Goal: Task Accomplishment & Management: Manage account settings

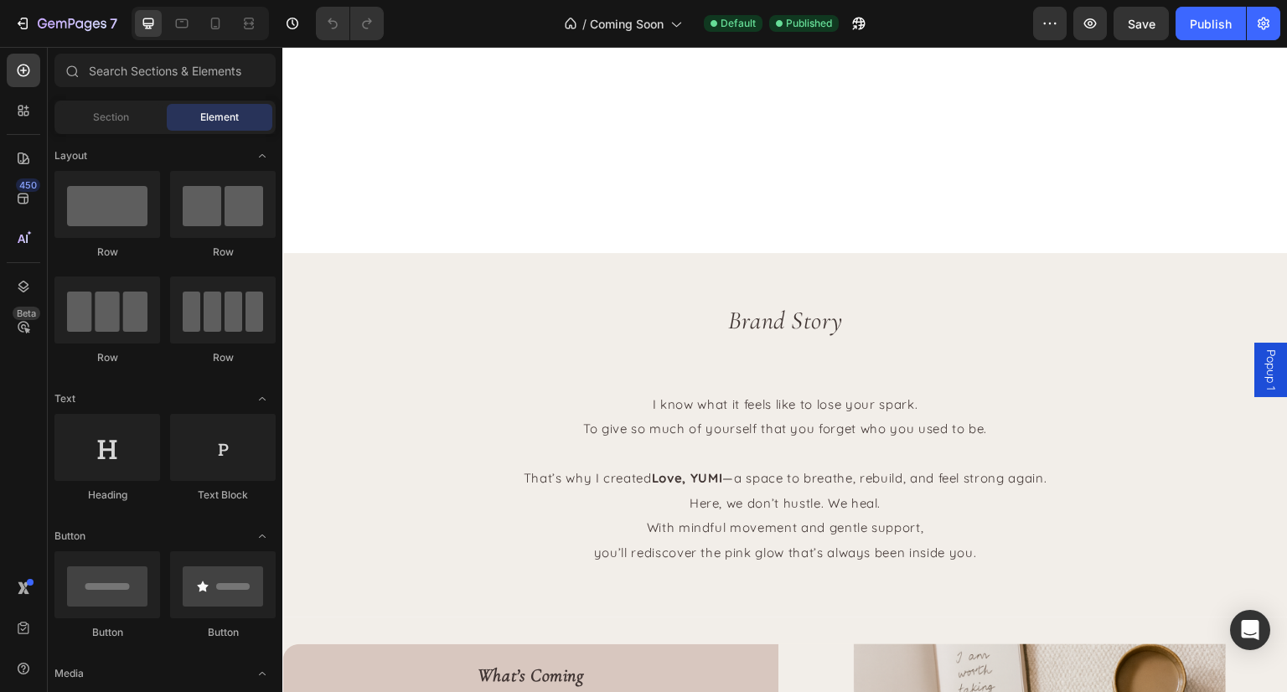
scroll to position [912, 0]
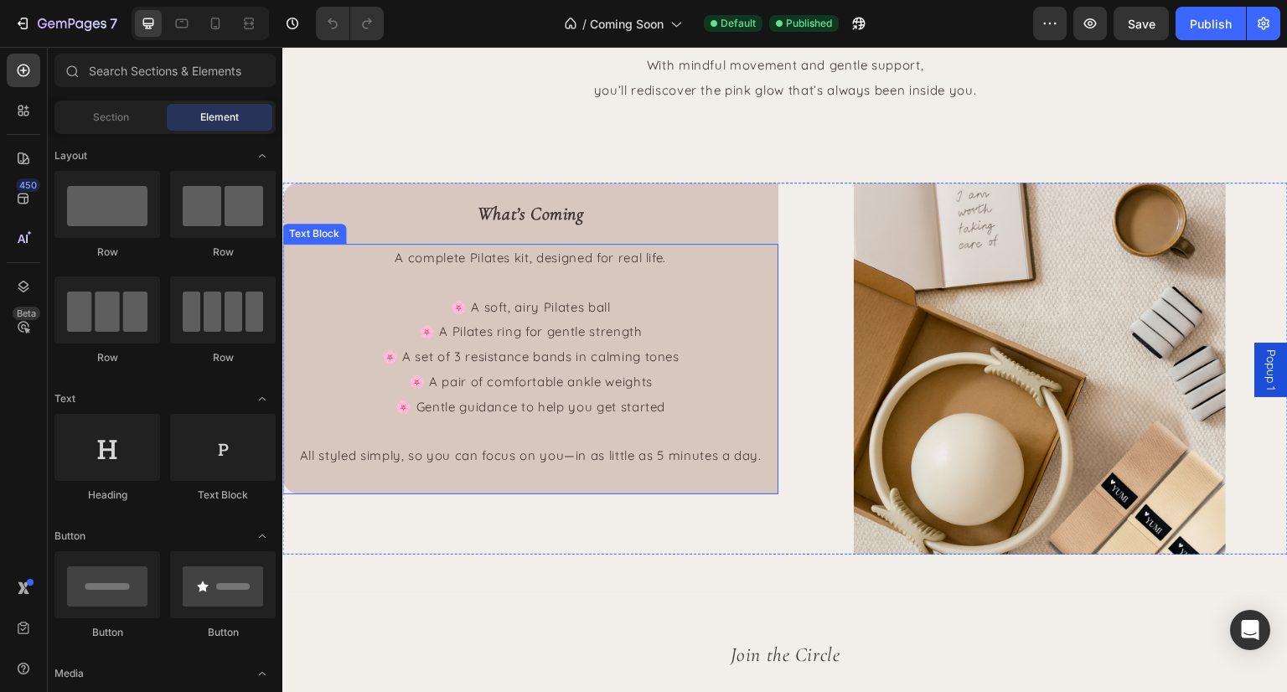
click at [467, 318] on p "🌸 A soft, airy Pilates ball 🌸 A Pilates ring for gentle strength 🌸 A set of 3 r…" at bounding box center [530, 357] width 493 height 125
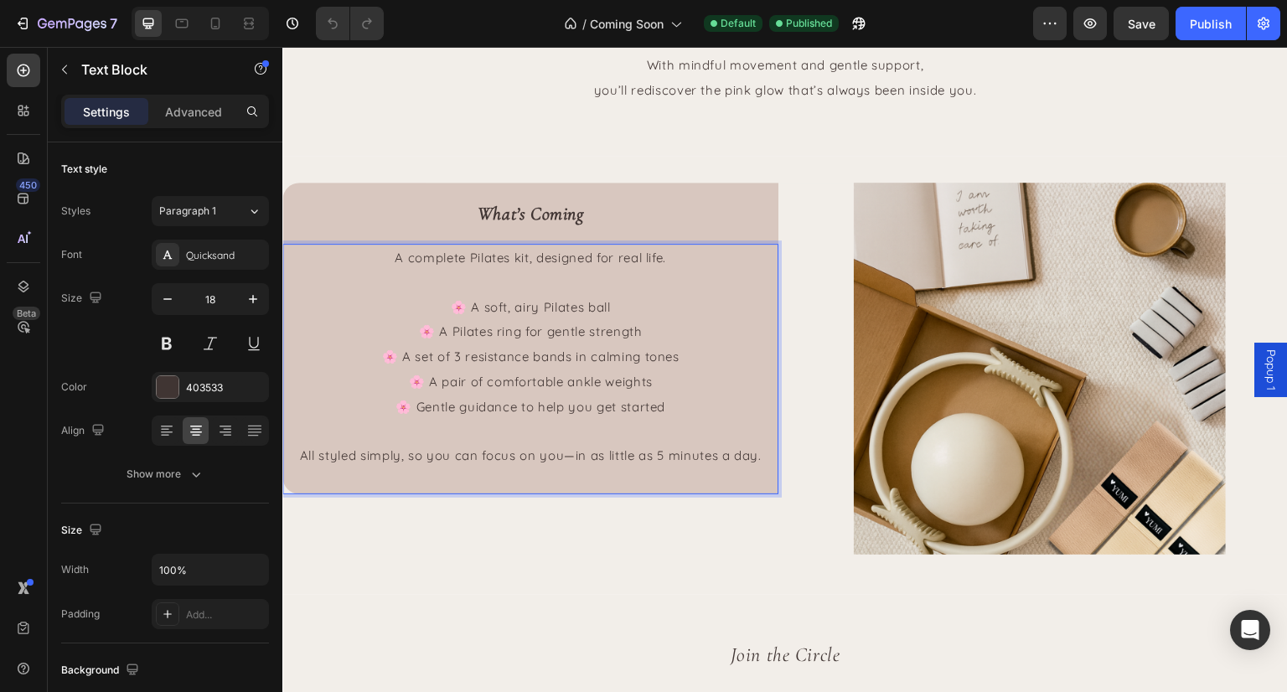
click at [469, 310] on span "🌸 A soft, airy Pilates ball" at bounding box center [531, 307] width 160 height 16
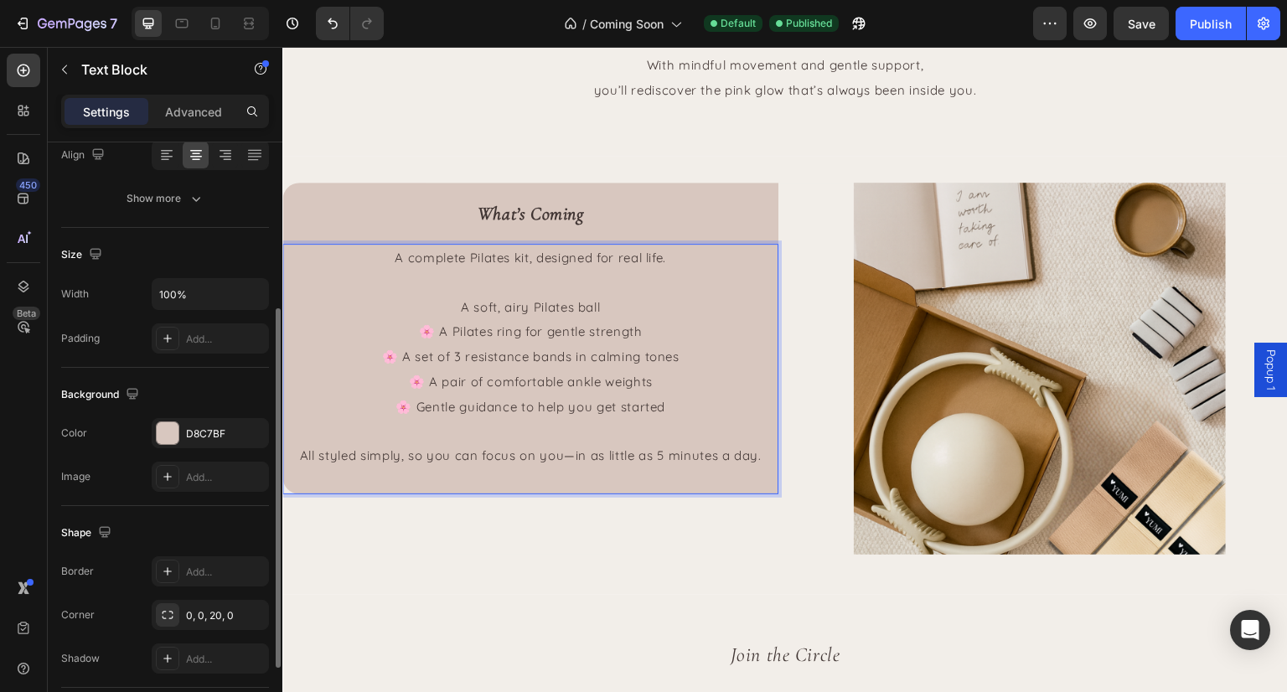
scroll to position [277, 0]
click at [463, 307] on span "A soft, airy Pilates ball" at bounding box center [531, 307] width 140 height 16
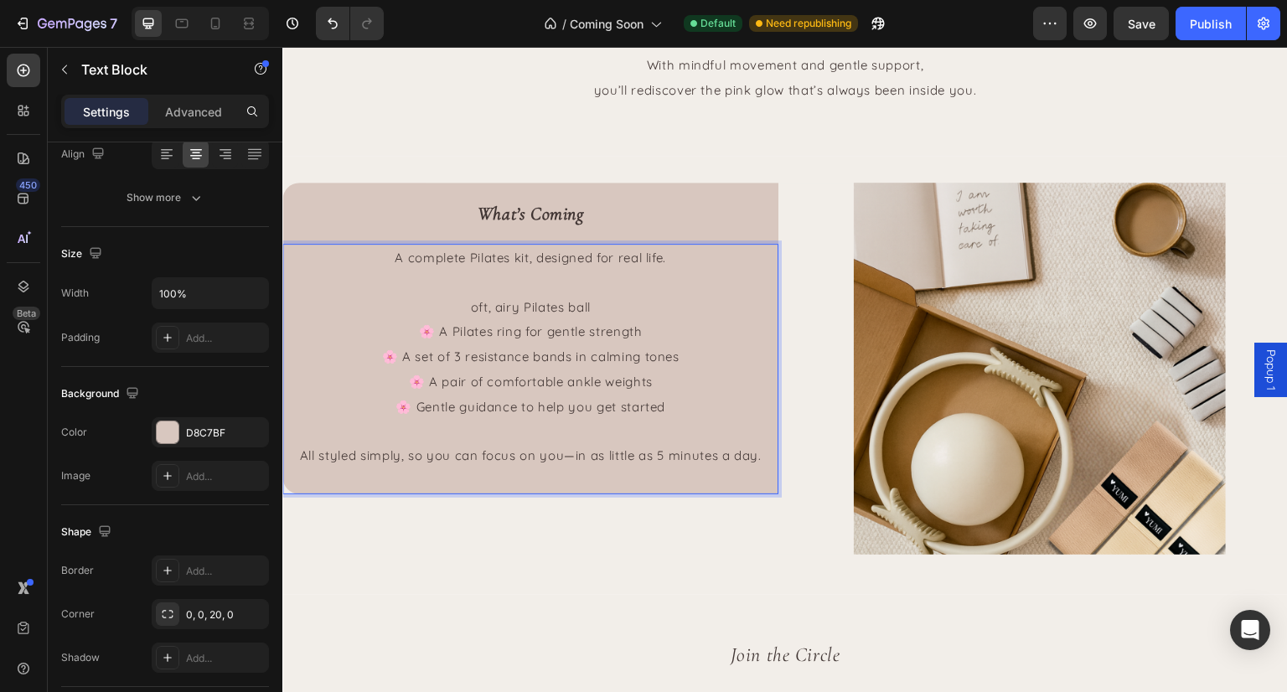
click at [463, 307] on p "oft, airy Pilates ball 🌸 A Pilates ring for gentle strength 🌸 A set of 3 resist…" at bounding box center [530, 357] width 493 height 125
click at [448, 333] on span "🌸 A Pilates ring for gentle strength" at bounding box center [531, 332] width 224 height 16
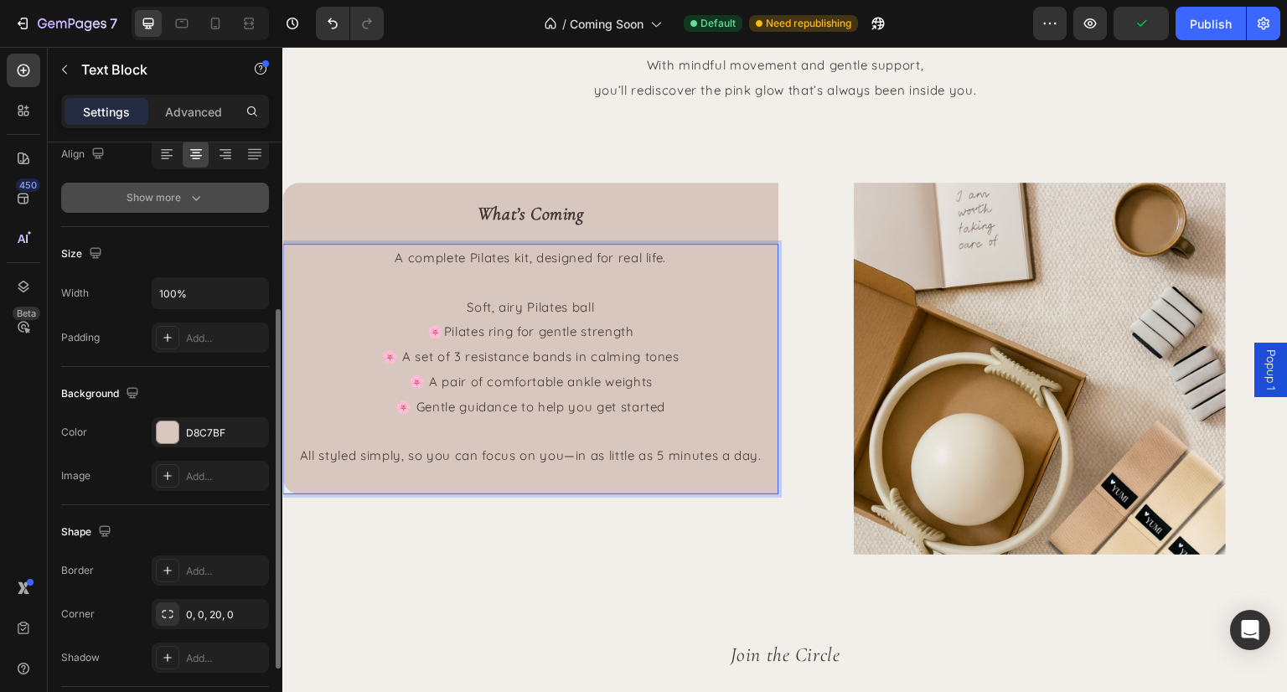
click at [198, 185] on button "Show more" at bounding box center [165, 198] width 208 height 30
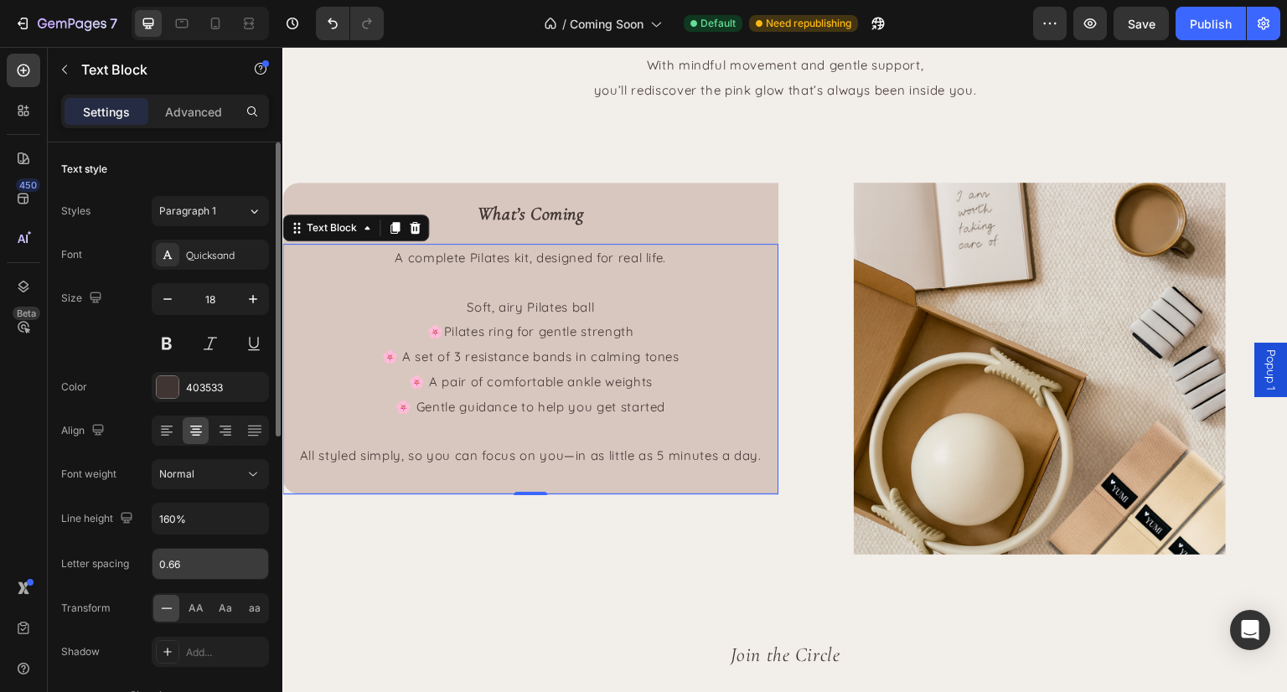
scroll to position [0, 0]
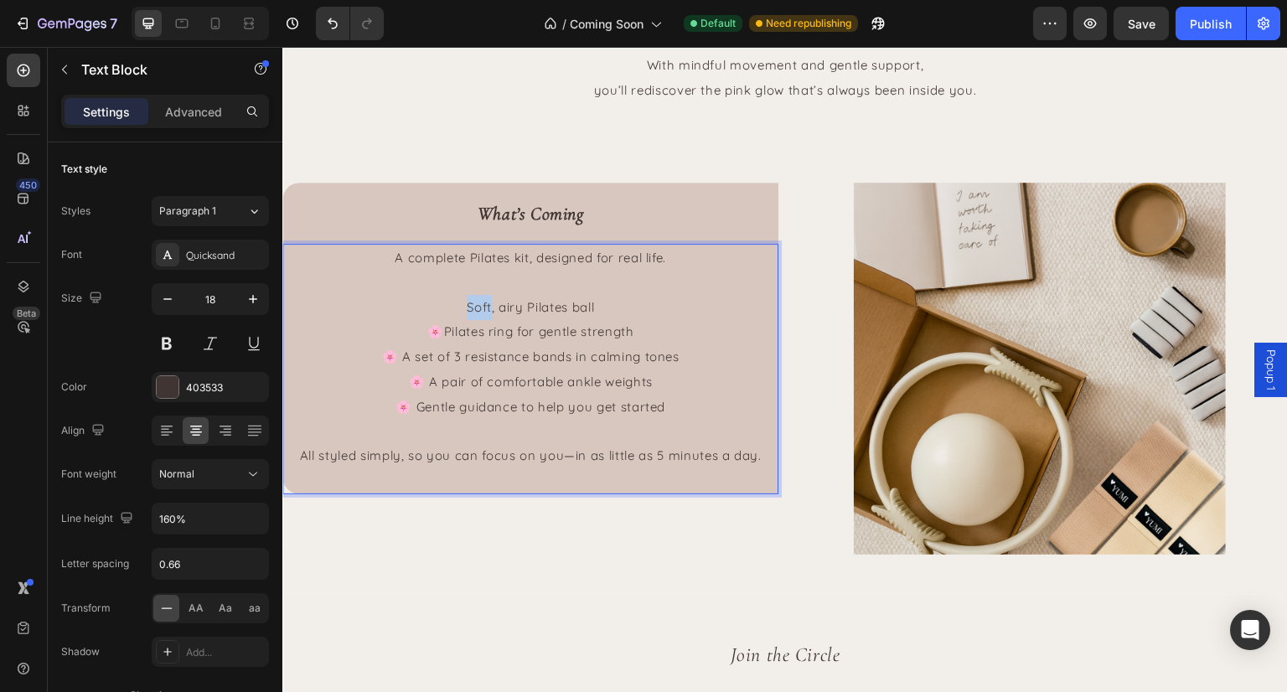
click at [468, 312] on span "Soft, airy Pilates ball" at bounding box center [530, 307] width 127 height 16
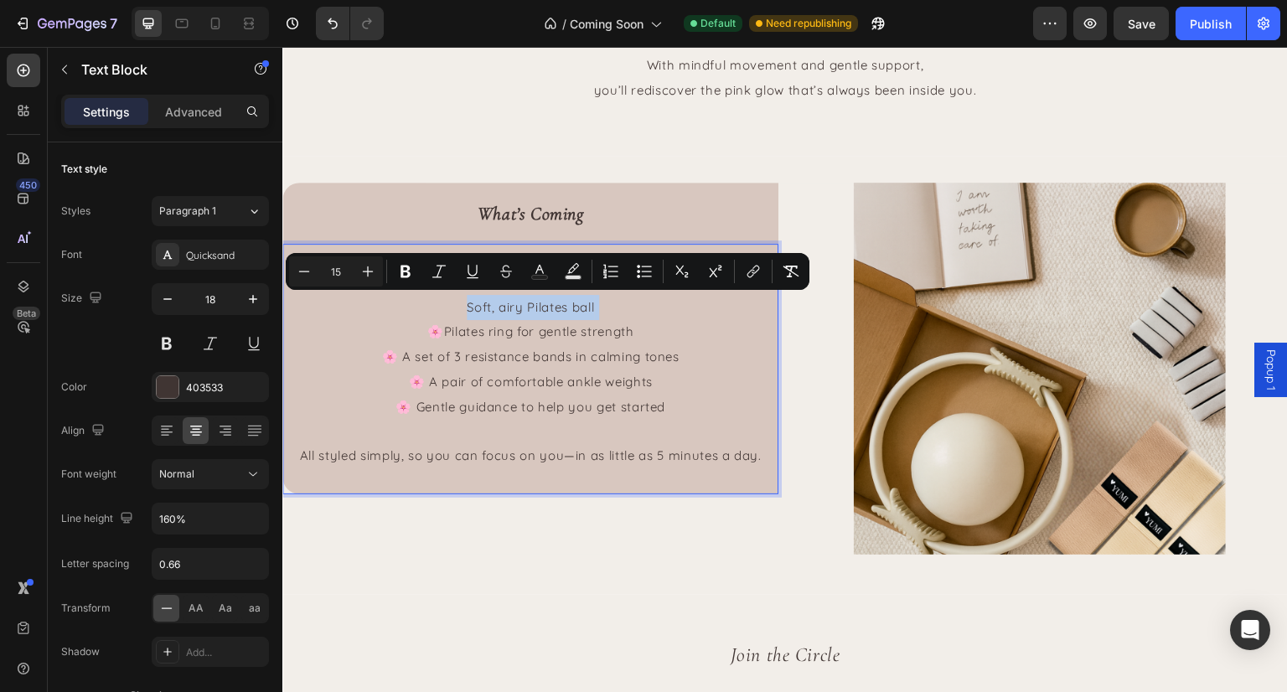
click at [467, 305] on span "Soft, airy Pilates ball" at bounding box center [530, 307] width 127 height 16
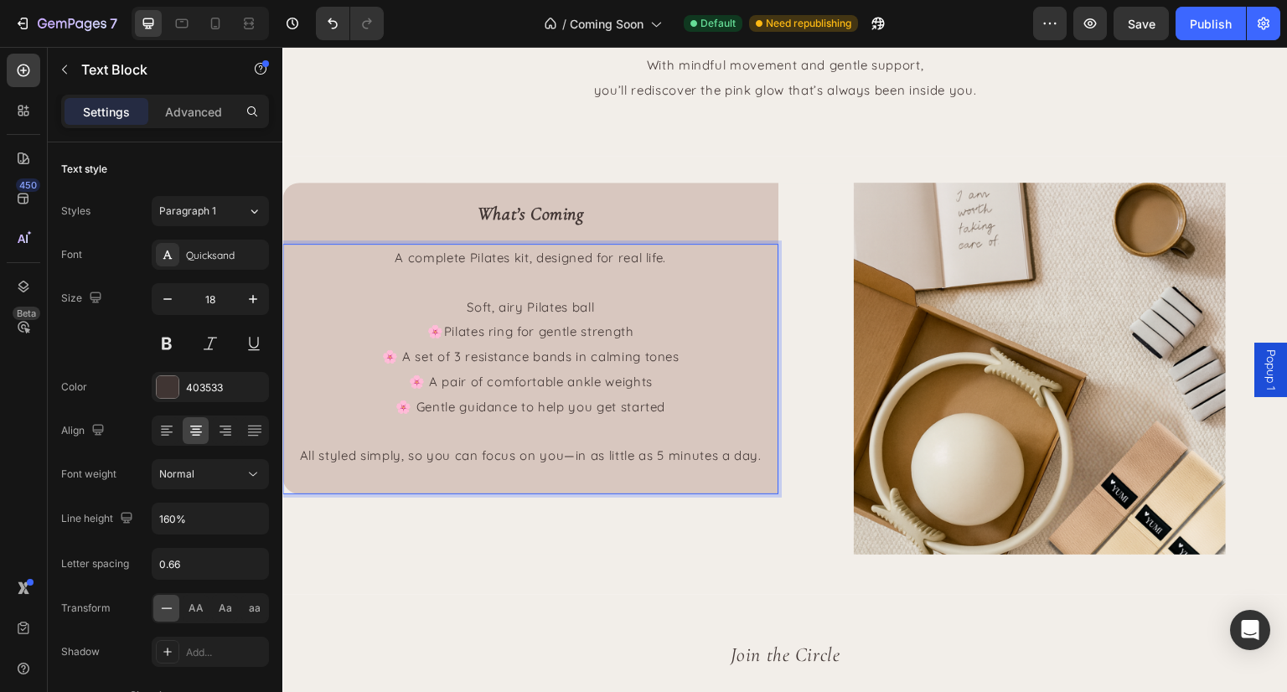
click at [467, 305] on span "Soft, airy Pilates ball" at bounding box center [530, 307] width 127 height 16
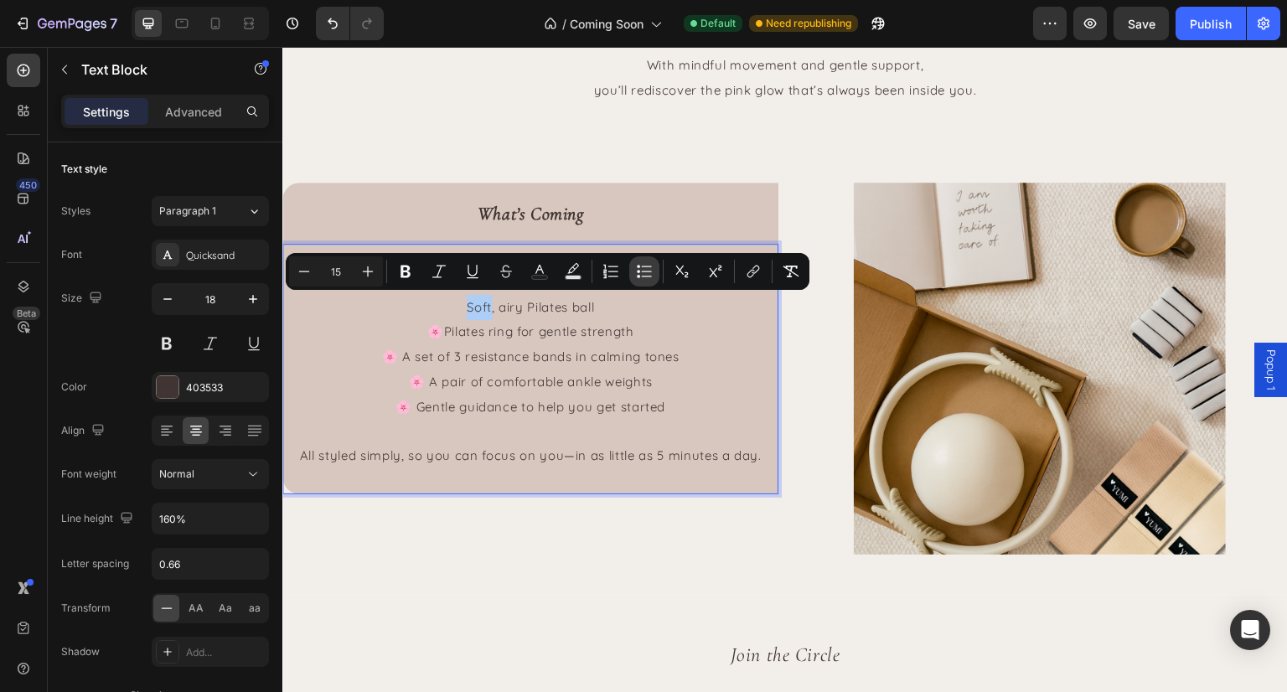
click at [659, 263] on button "Bulleted List" at bounding box center [644, 271] width 30 height 30
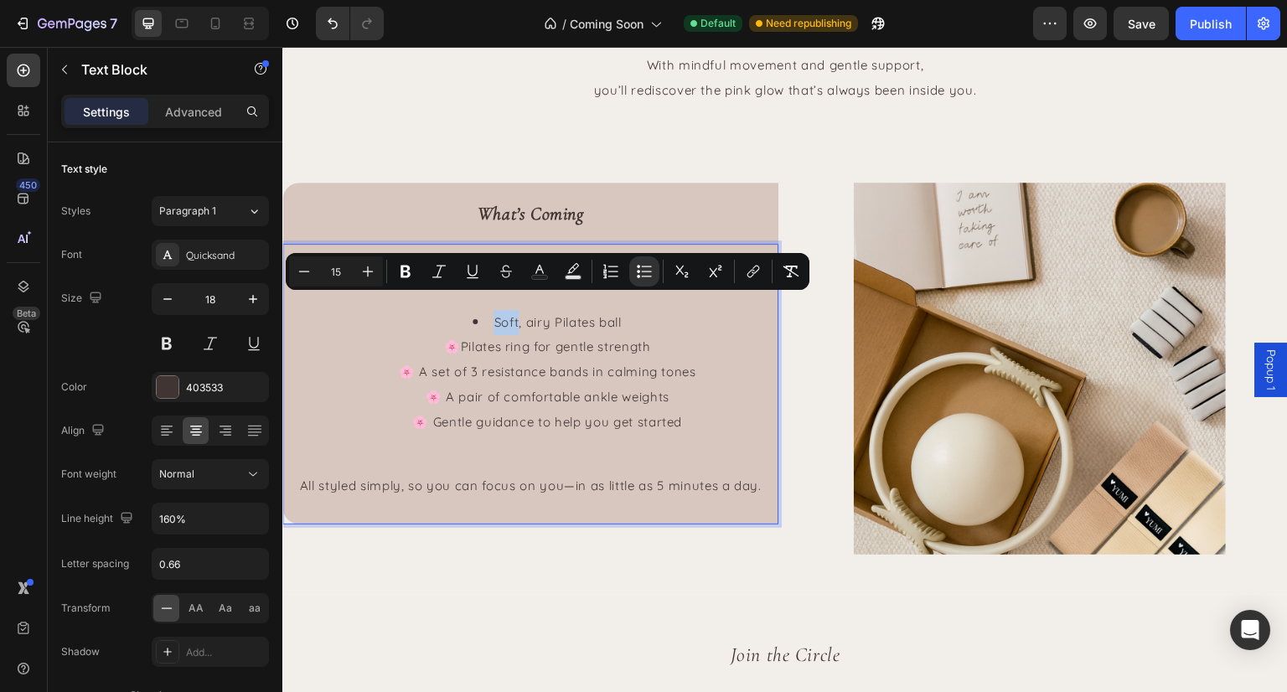
click at [507, 331] on li "Soft, airy Pilates ball 🌸Pilates ring for gentle strength 🌸 A set of 3 resistan…" at bounding box center [547, 372] width 459 height 125
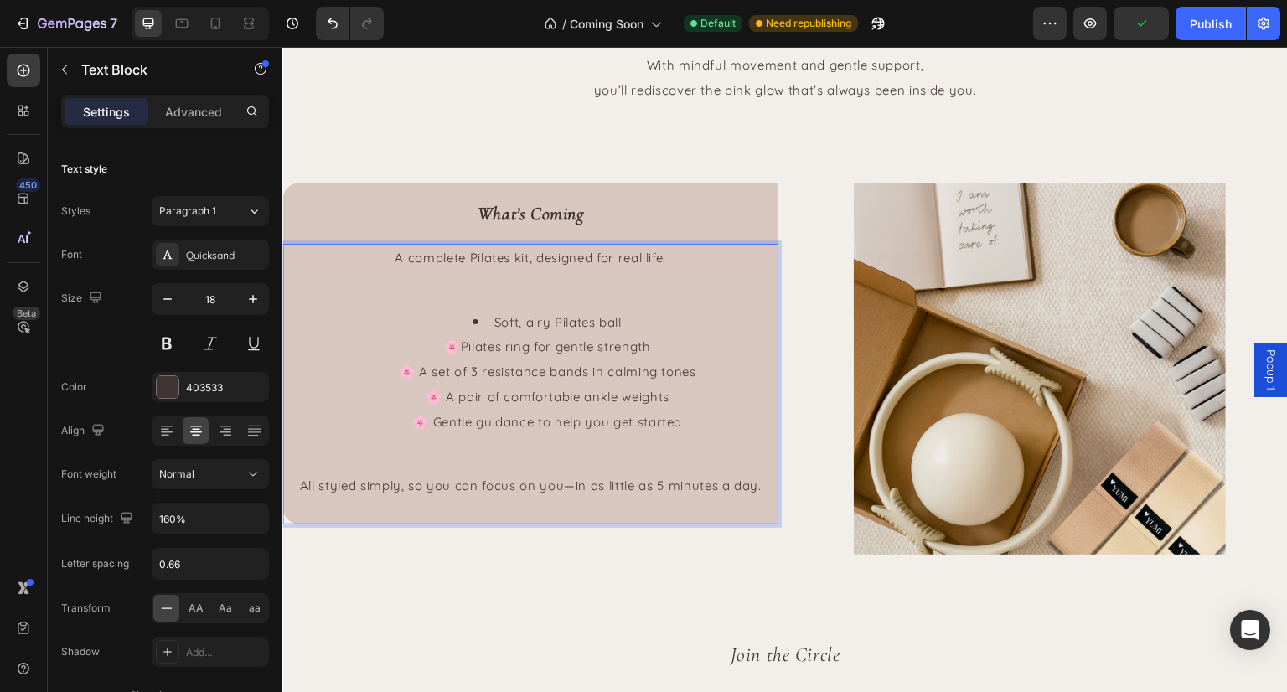
click at [460, 355] on li "Soft, airy Pilates ball 🌸Pilates ring for gentle strength 🌸 A set of 3 resistan…" at bounding box center [547, 372] width 459 height 125
click at [429, 371] on span "🌸 A set of 3 resistance bands in calming tones" at bounding box center [547, 372] width 298 height 16
click at [475, 397] on span "🌸 A pair of comfortable ankle weights" at bounding box center [547, 397] width 244 height 16
click at [539, 396] on span "Pair of comfortable ankle weights" at bounding box center [558, 397] width 211 height 16
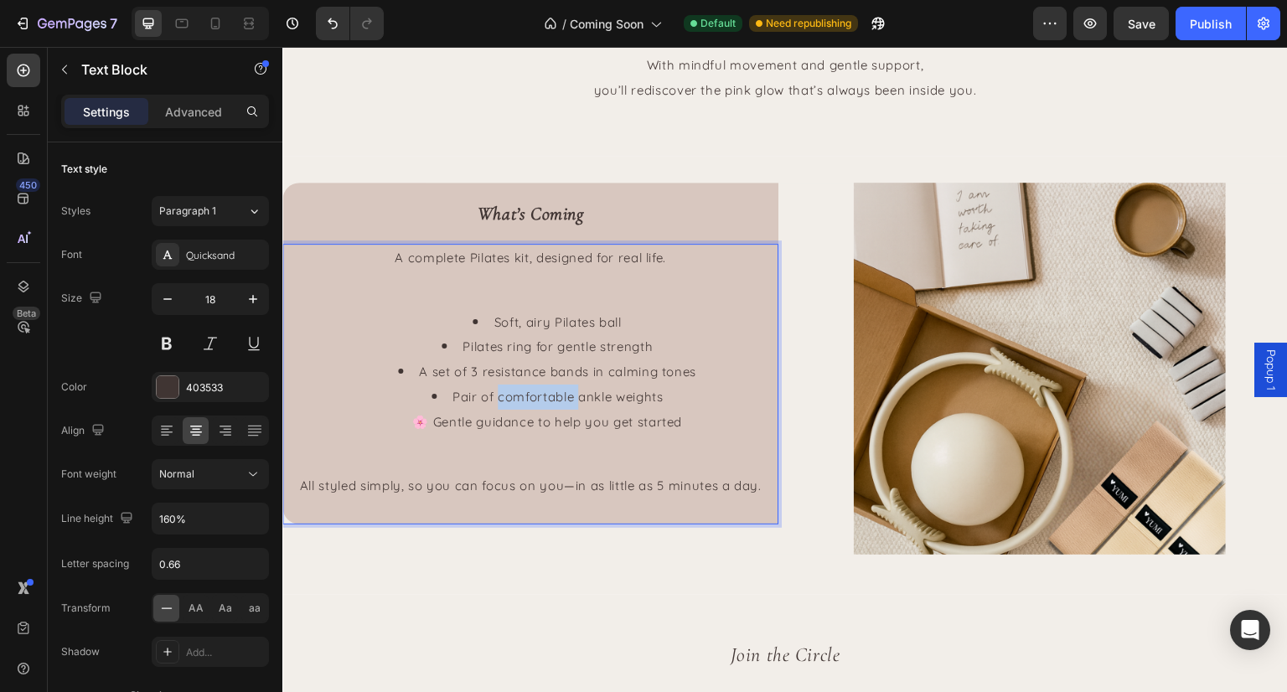
click at [539, 396] on span "Pair of comfortable ankle weights" at bounding box center [558, 397] width 211 height 16
click at [436, 417] on span "🌸 Gentle guidance to help you get started" at bounding box center [547, 422] width 270 height 16
click at [572, 395] on span "Pair of ankle weights" at bounding box center [558, 397] width 131 height 16
click at [514, 455] on p "Rich Text Editor. Editing area: main" at bounding box center [530, 462] width 493 height 24
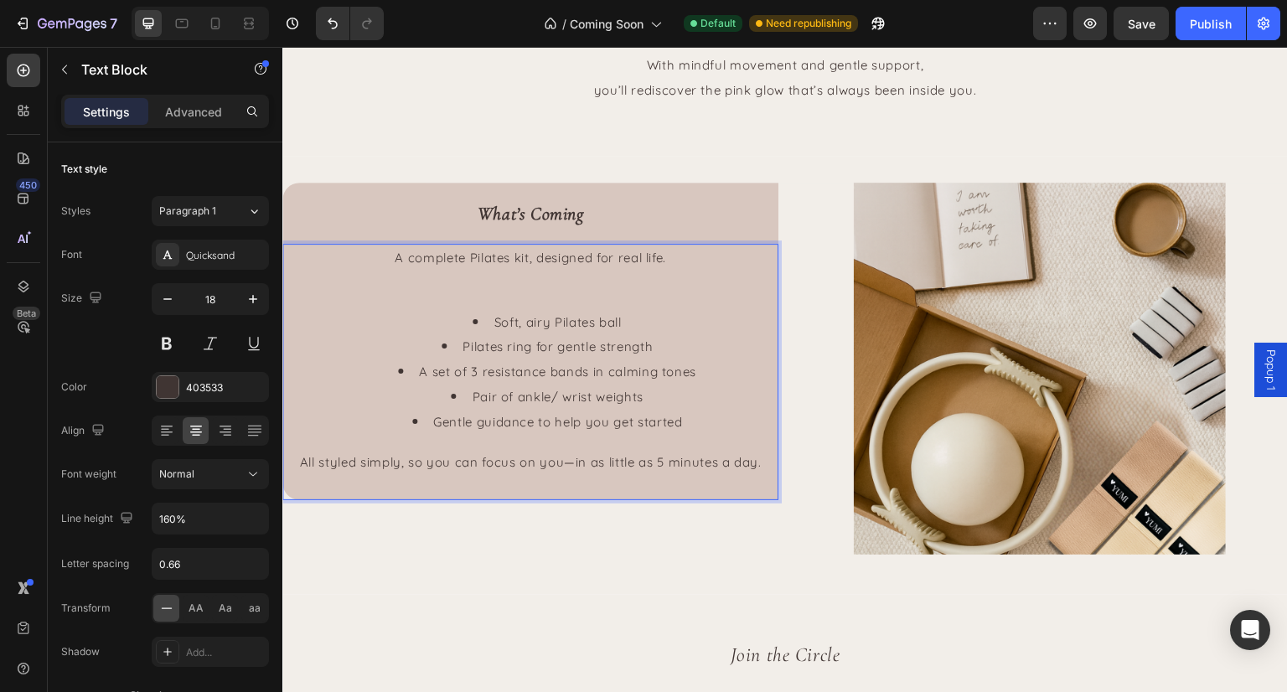
click at [514, 455] on span "All styled simply, so you can focus on you—in as little as 5 minutes a day." at bounding box center [530, 462] width 463 height 16
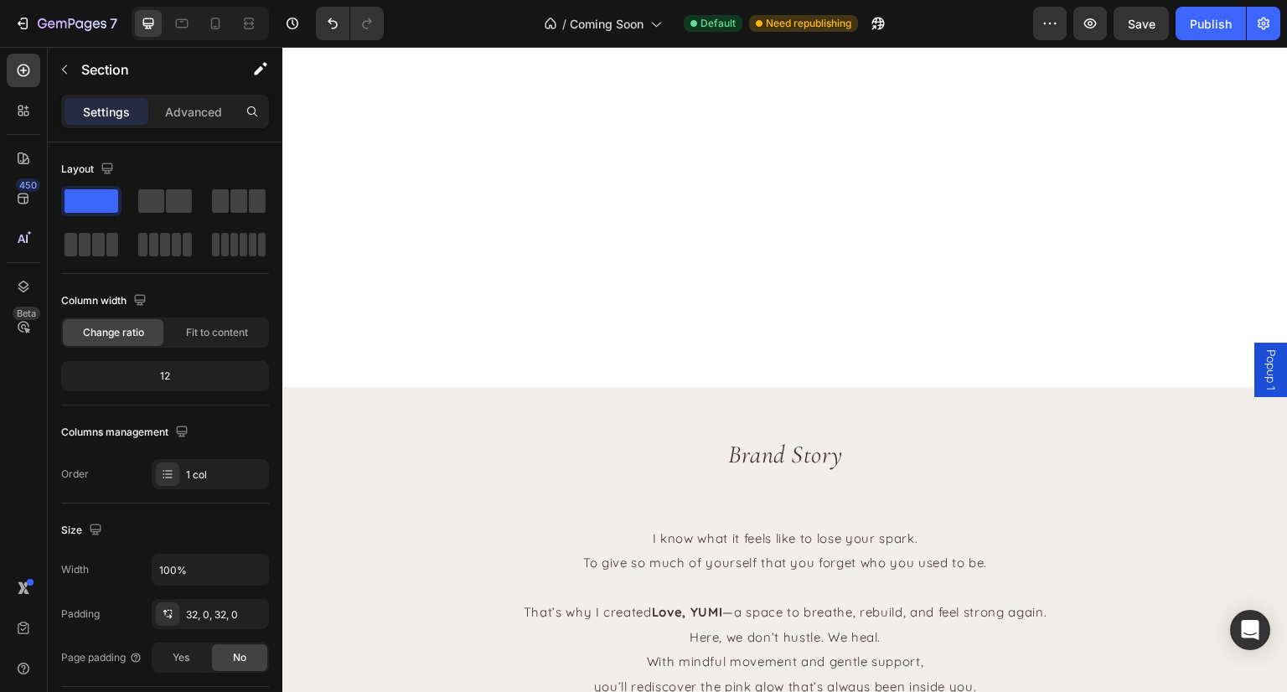
scroll to position [821, 0]
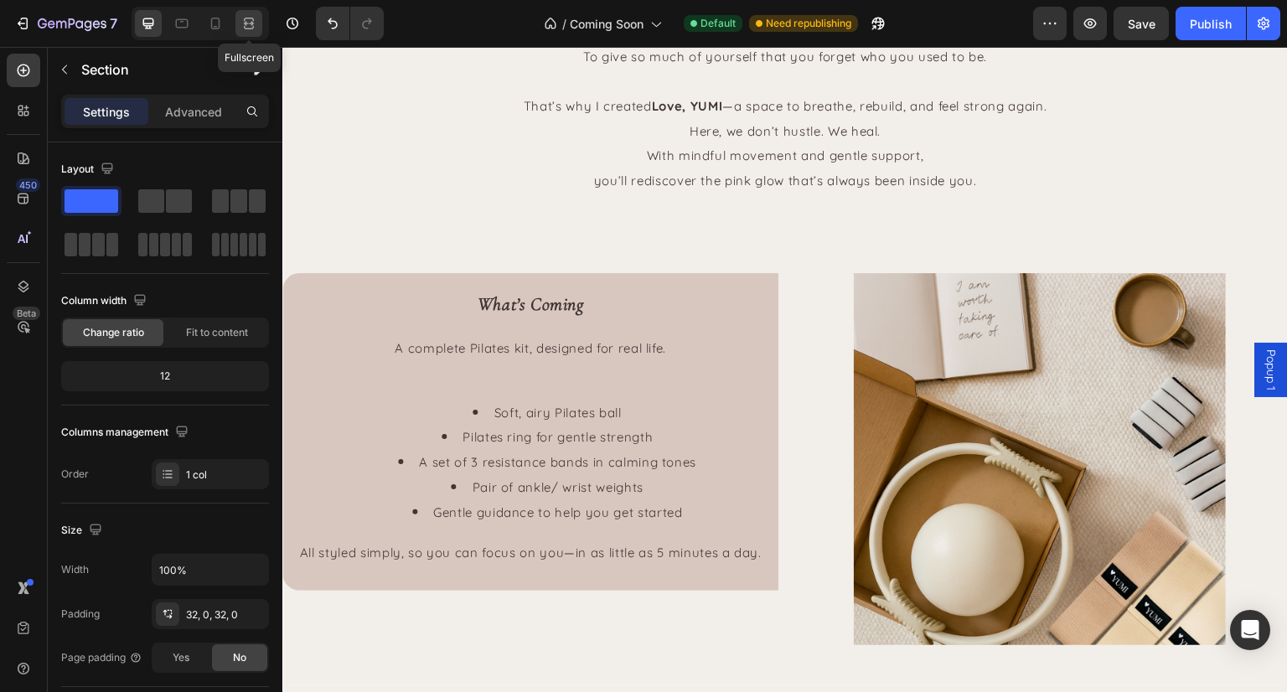
click at [250, 24] on icon at bounding box center [249, 23] width 17 height 17
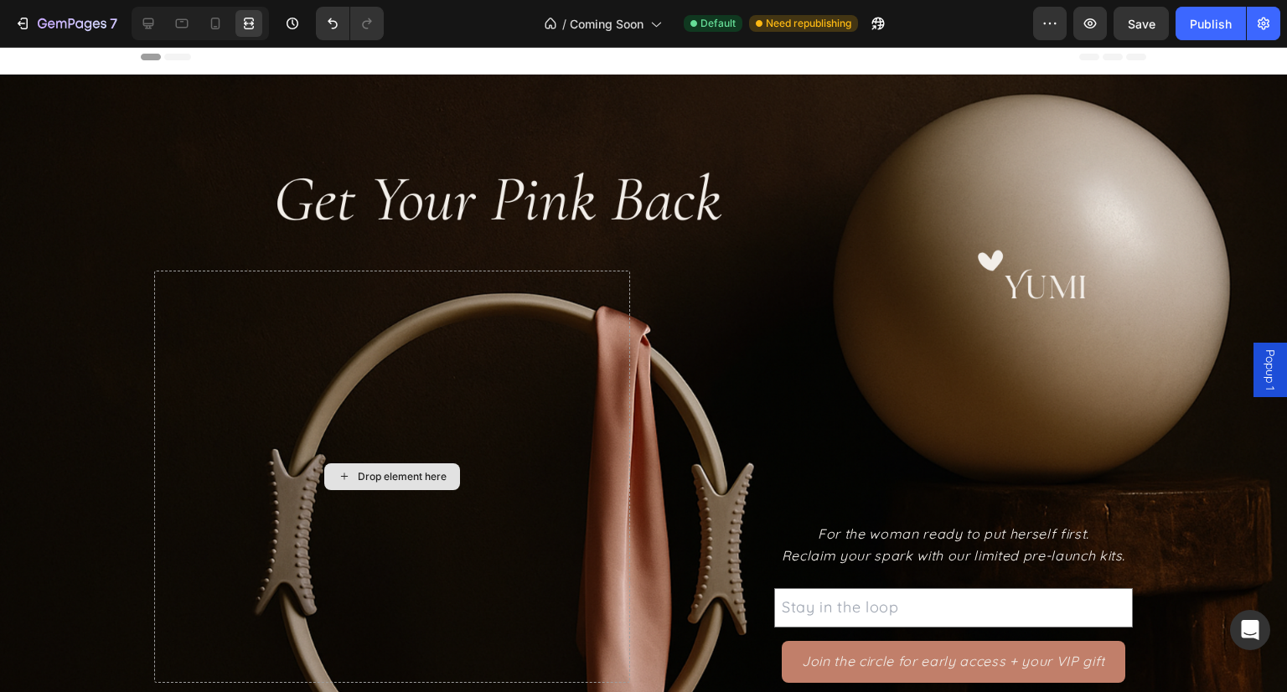
scroll to position [7, 0]
click at [218, 24] on icon at bounding box center [215, 24] width 9 height 12
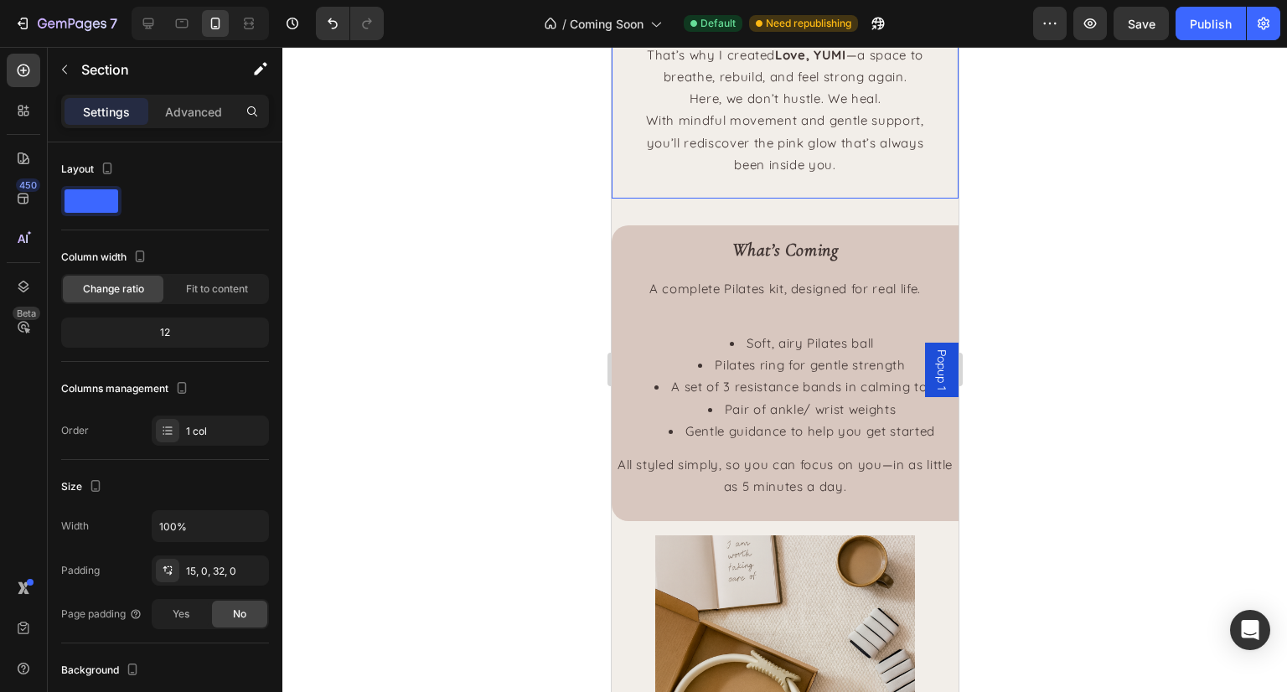
scroll to position [753, 0]
click at [191, 21] on div at bounding box center [181, 23] width 27 height 27
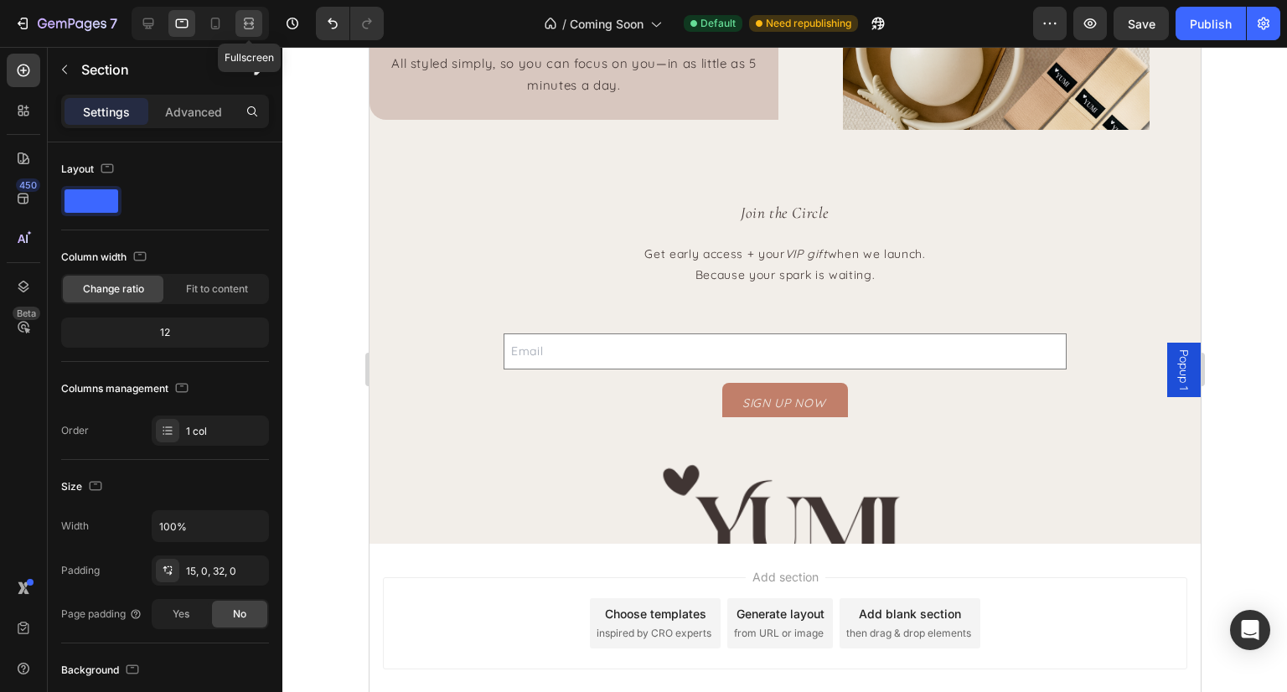
scroll to position [1193, 0]
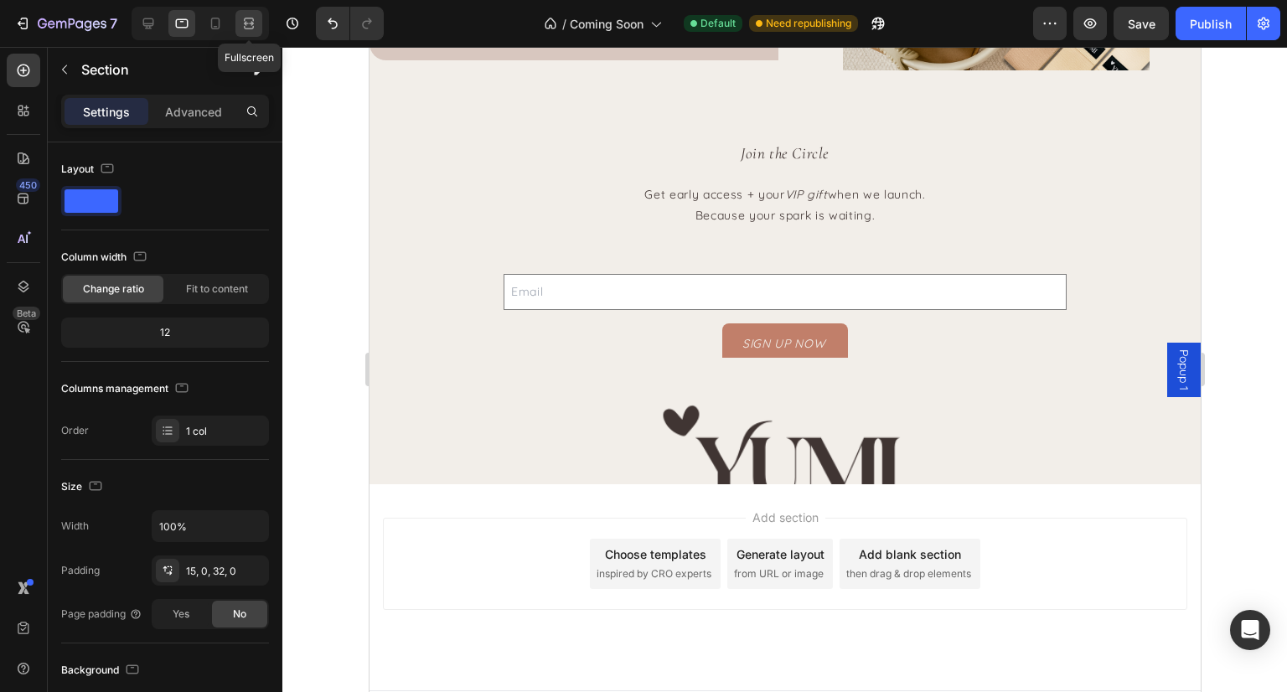
click at [250, 29] on icon at bounding box center [249, 23] width 17 height 17
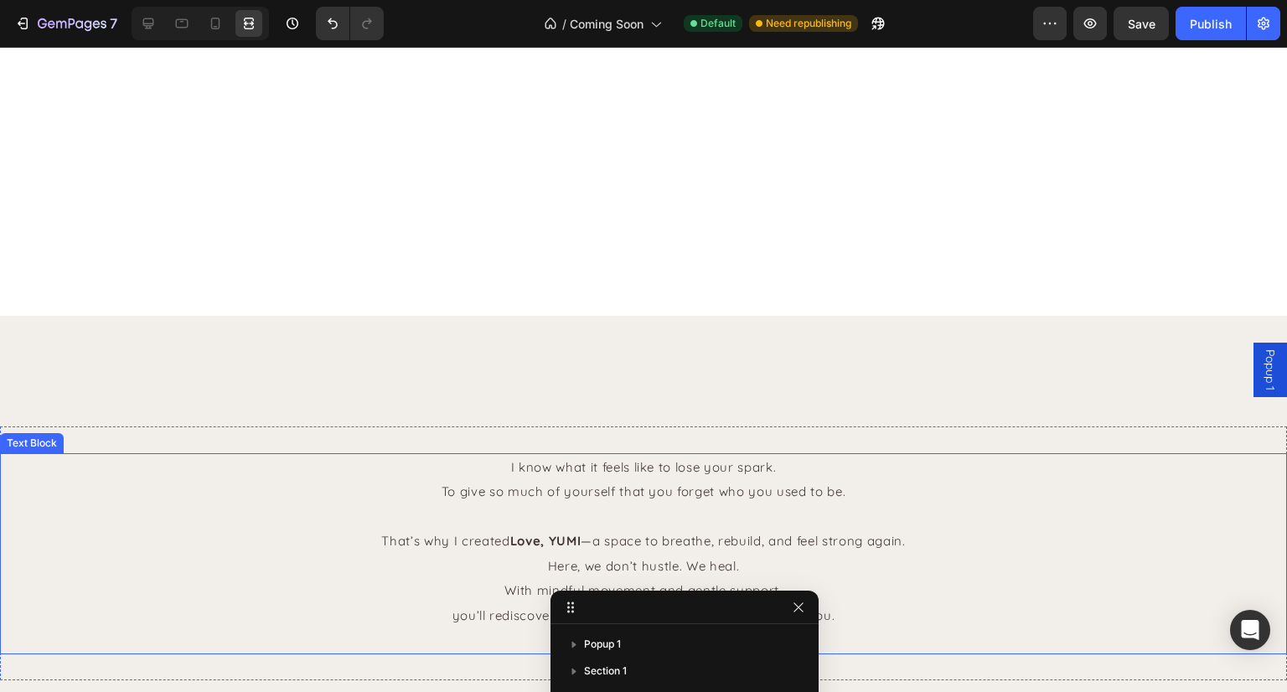
scroll to position [962, 0]
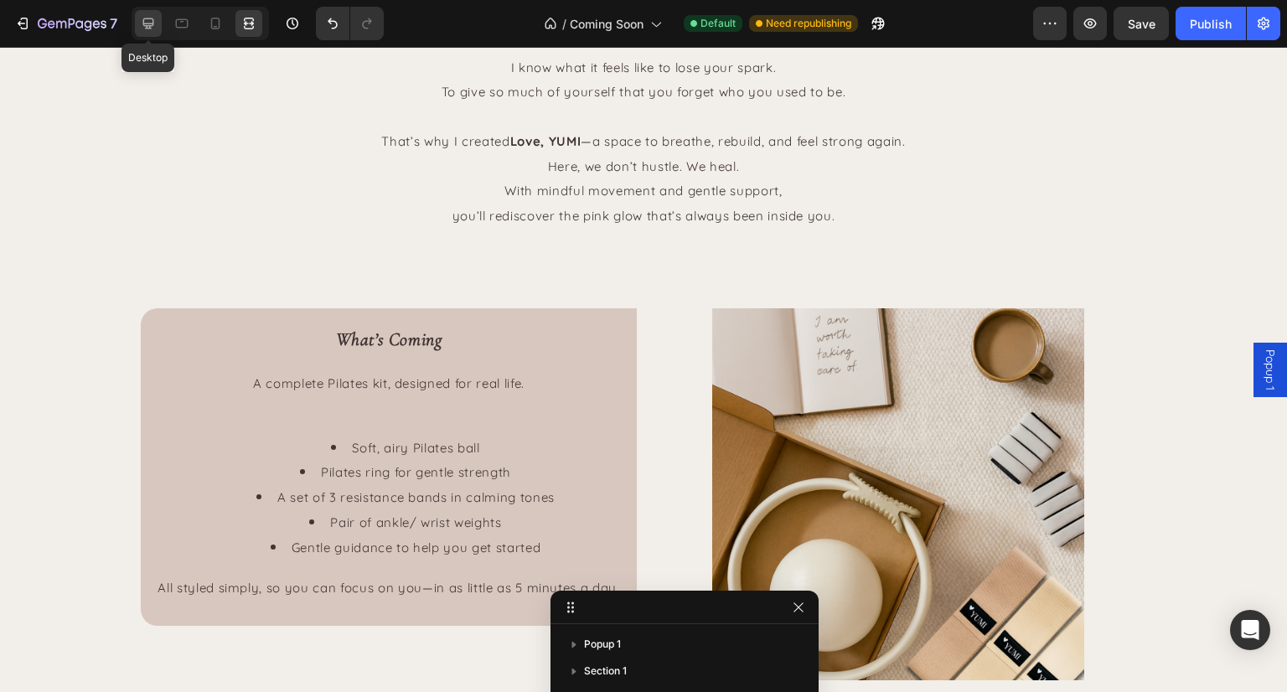
click at [141, 23] on icon at bounding box center [148, 23] width 17 height 17
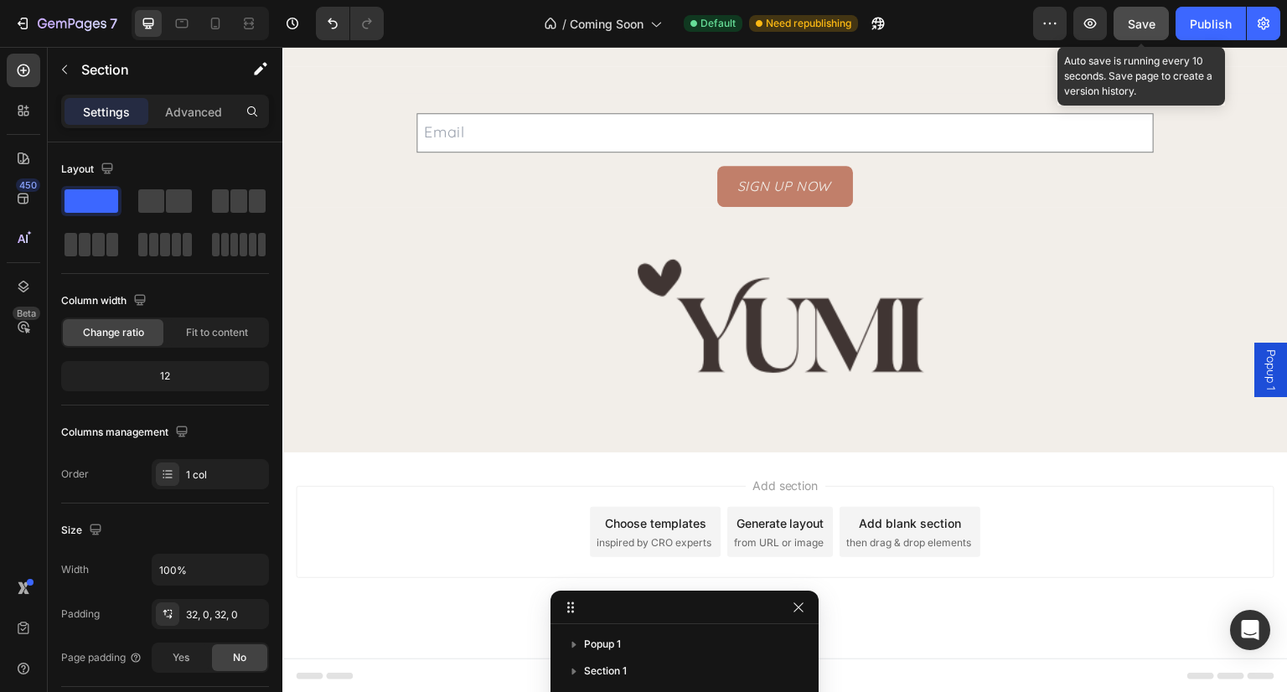
scroll to position [1779, 0]
click at [1133, 23] on span "Save" at bounding box center [1142, 24] width 28 height 14
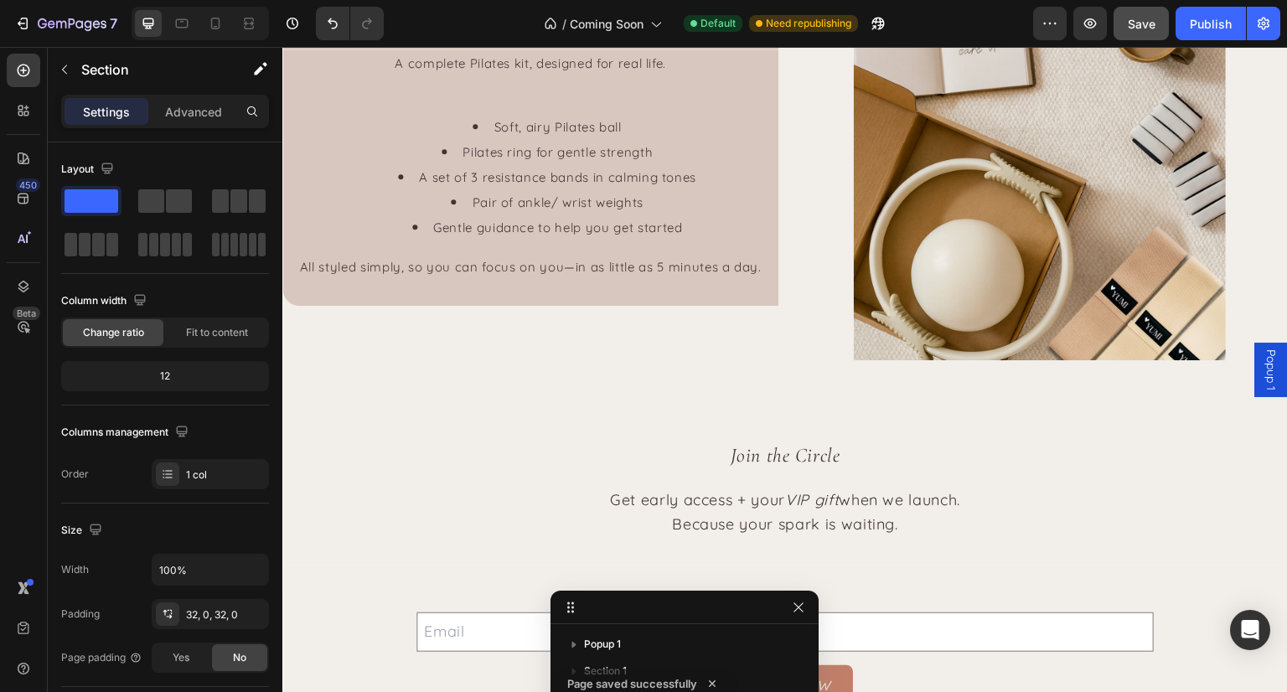
scroll to position [1173, 0]
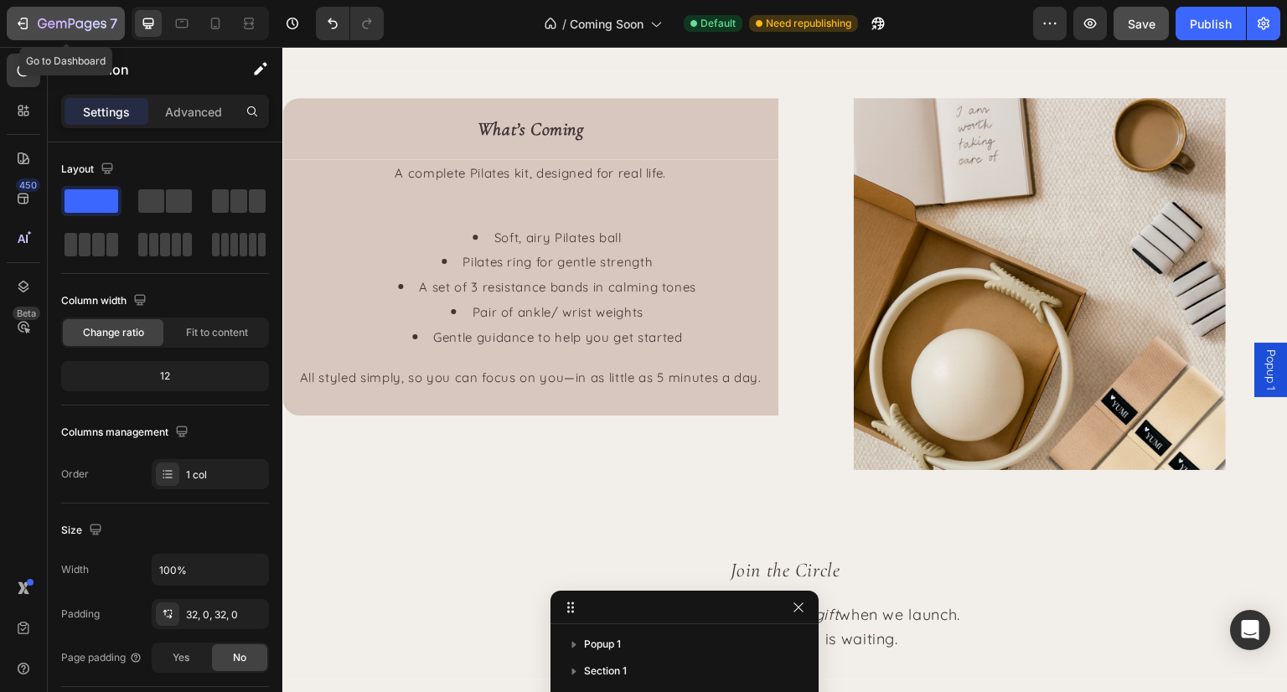
click at [18, 20] on icon "button" at bounding box center [22, 23] width 17 height 17
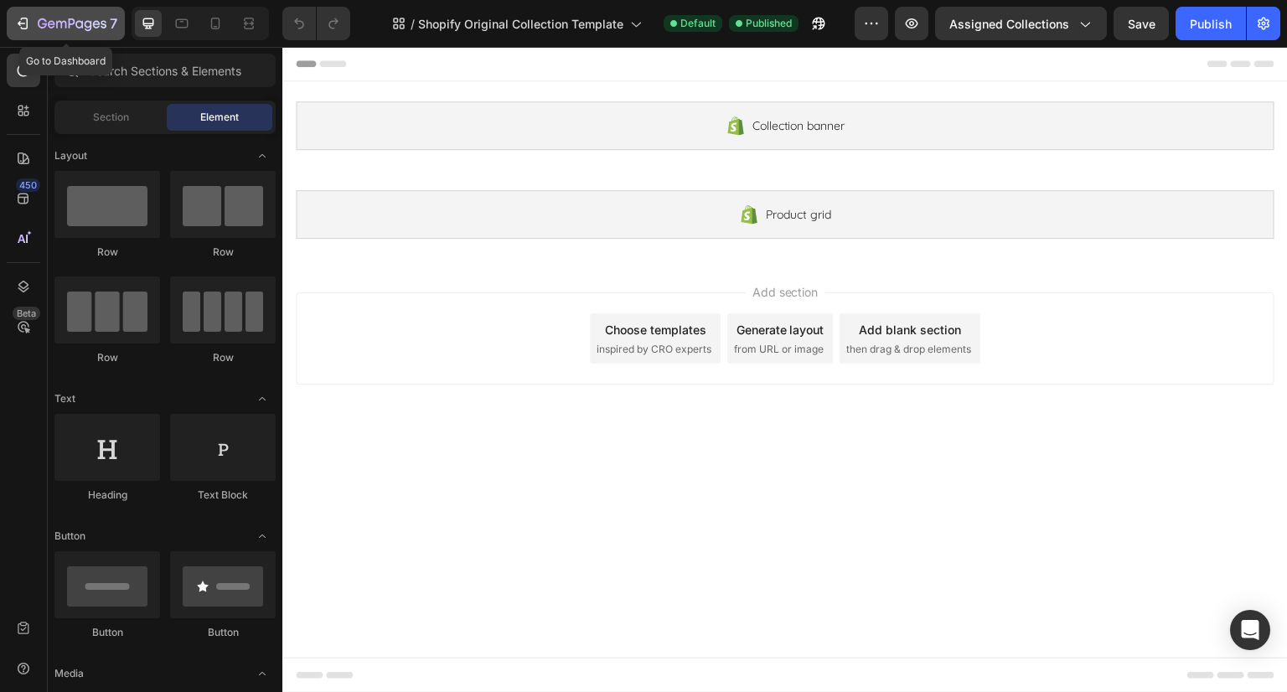
click at [18, 23] on icon "button" at bounding box center [22, 23] width 8 height 5
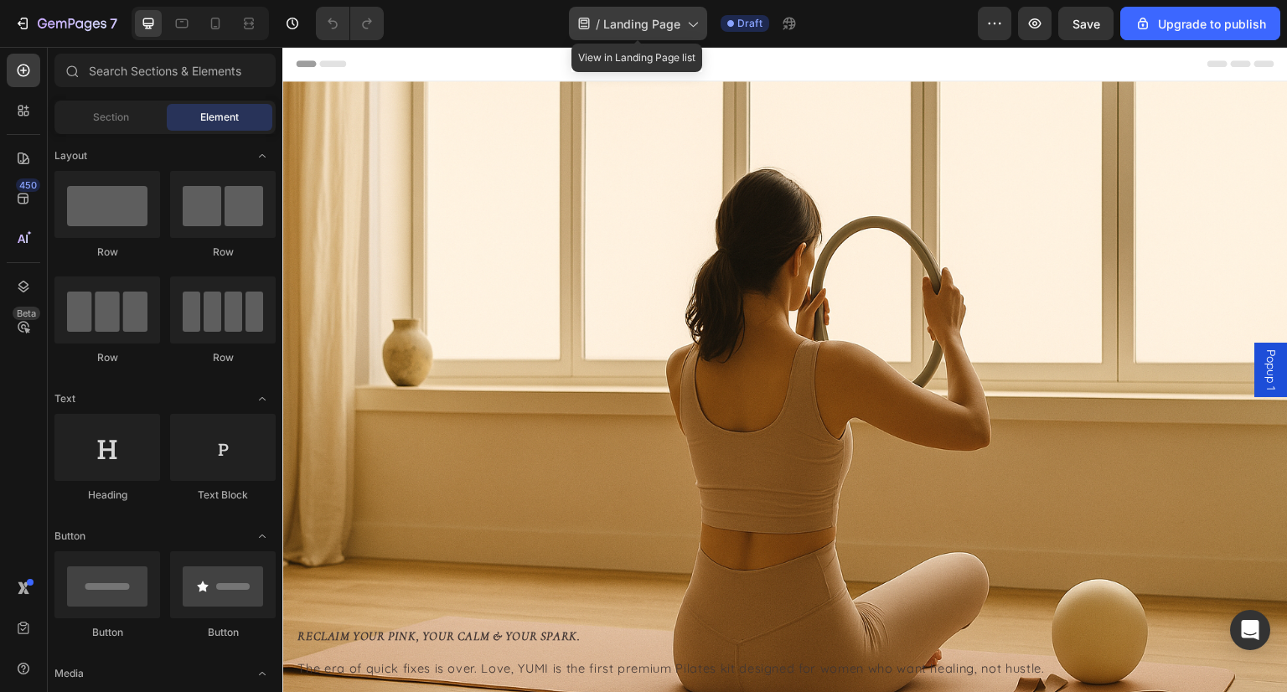
click at [688, 28] on icon at bounding box center [692, 23] width 17 height 17
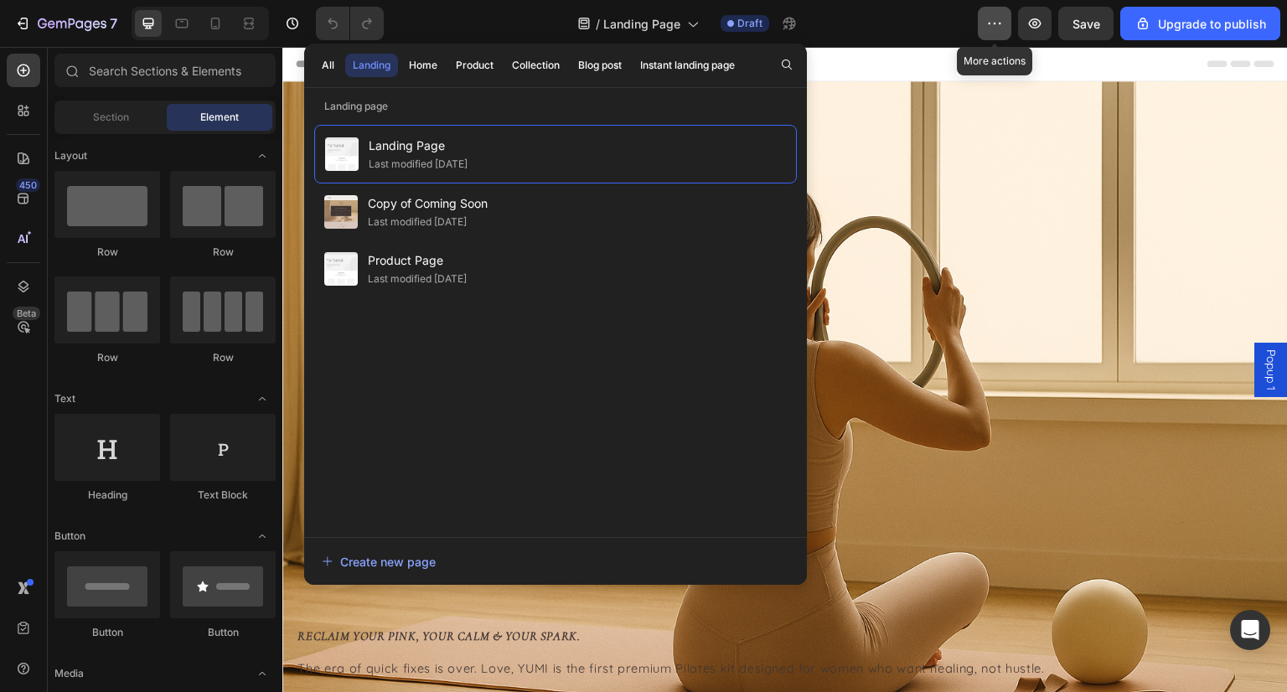
click at [1003, 28] on icon "button" at bounding box center [994, 23] width 17 height 17
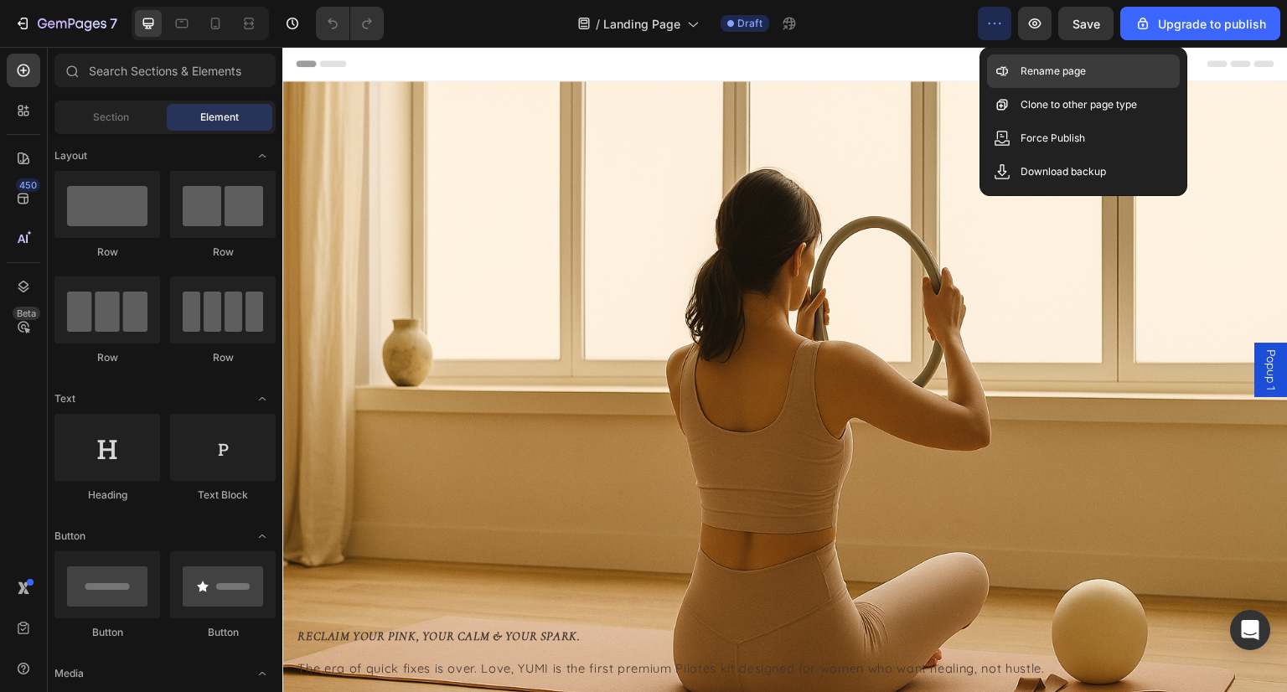
click at [1041, 86] on div "Rename page" at bounding box center [1083, 71] width 193 height 34
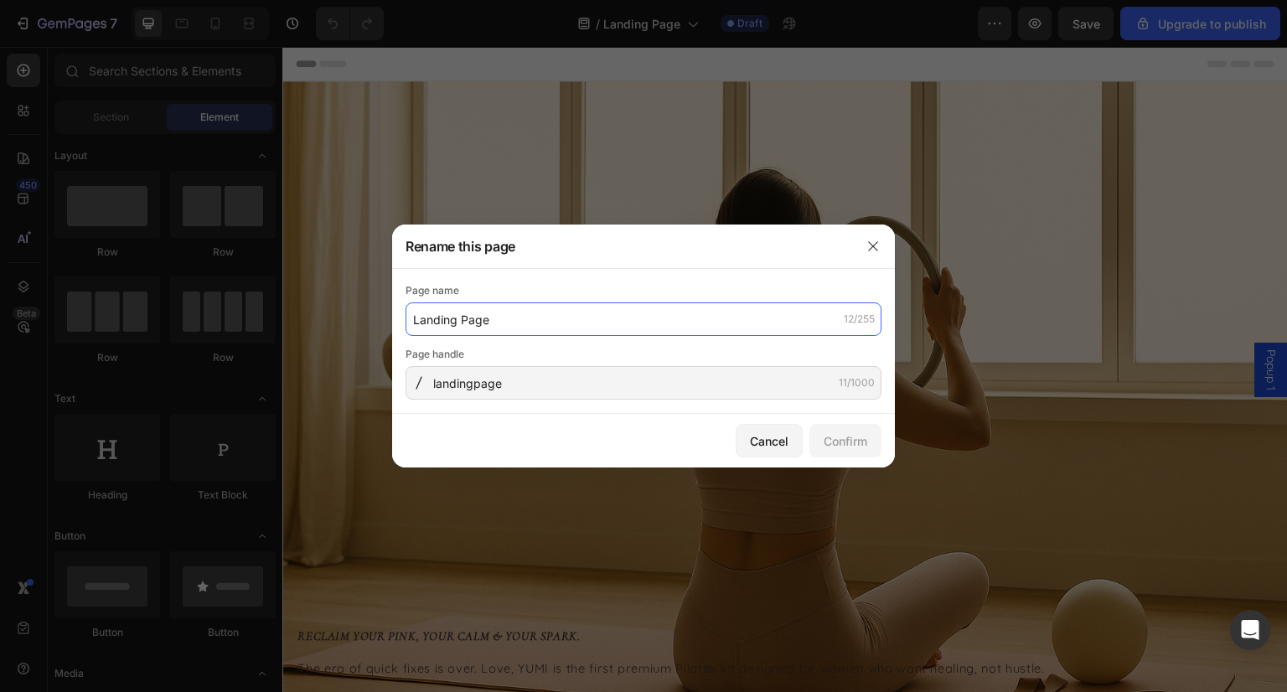
click at [469, 319] on input "Landing Page" at bounding box center [644, 320] width 476 height 34
click at [521, 313] on input "Landing Page" at bounding box center [644, 320] width 476 height 34
click at [416, 318] on input "Landing Page" at bounding box center [644, 320] width 476 height 34
type input "Prelaunch Landing Page"
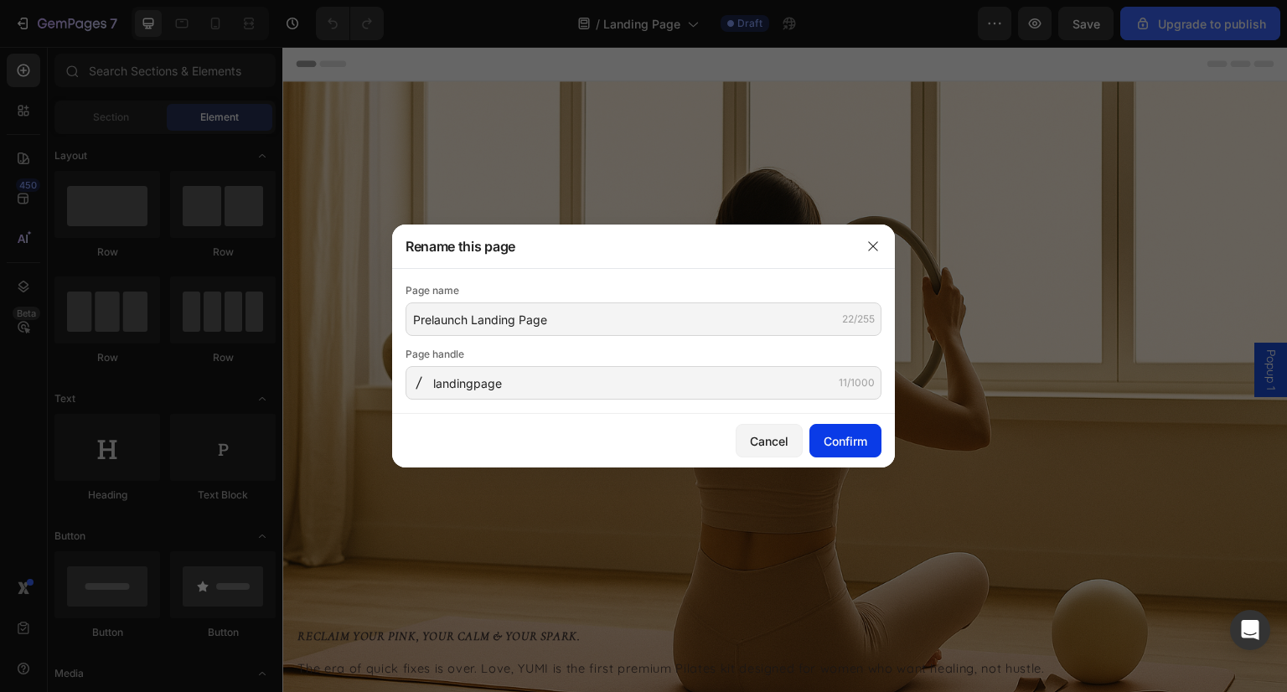
click at [848, 439] on div "Confirm" at bounding box center [846, 441] width 44 height 18
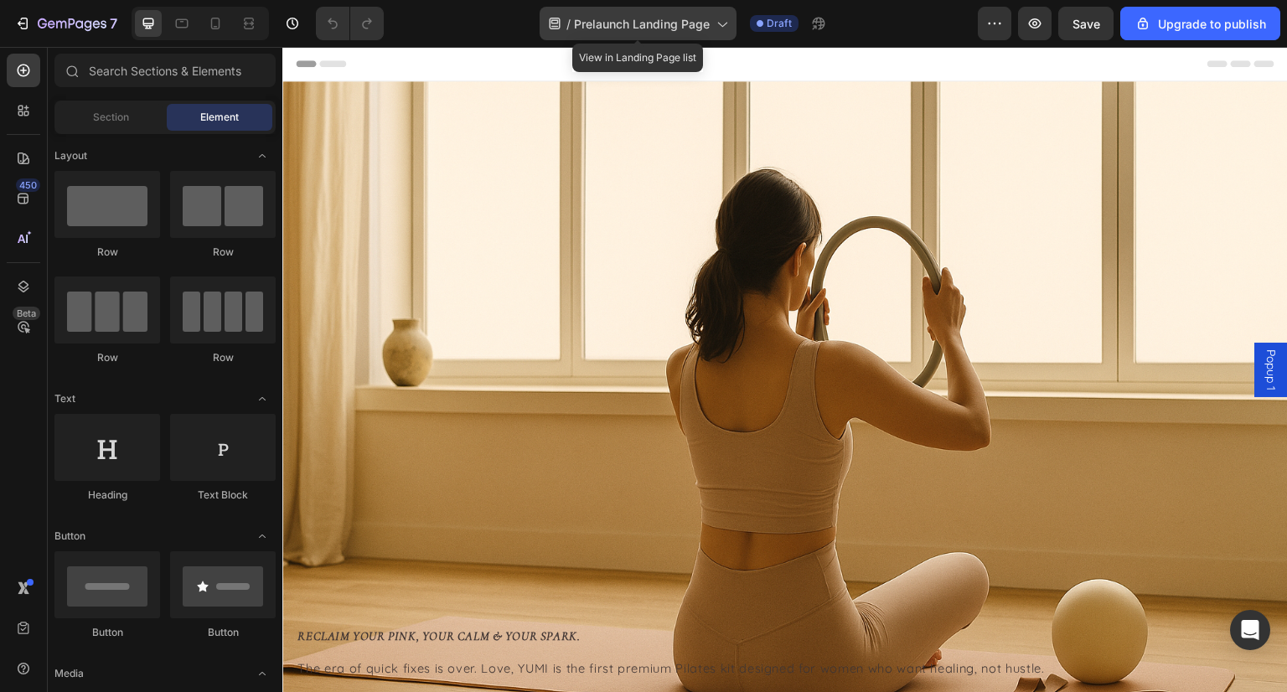
click at [727, 24] on icon at bounding box center [721, 23] width 17 height 17
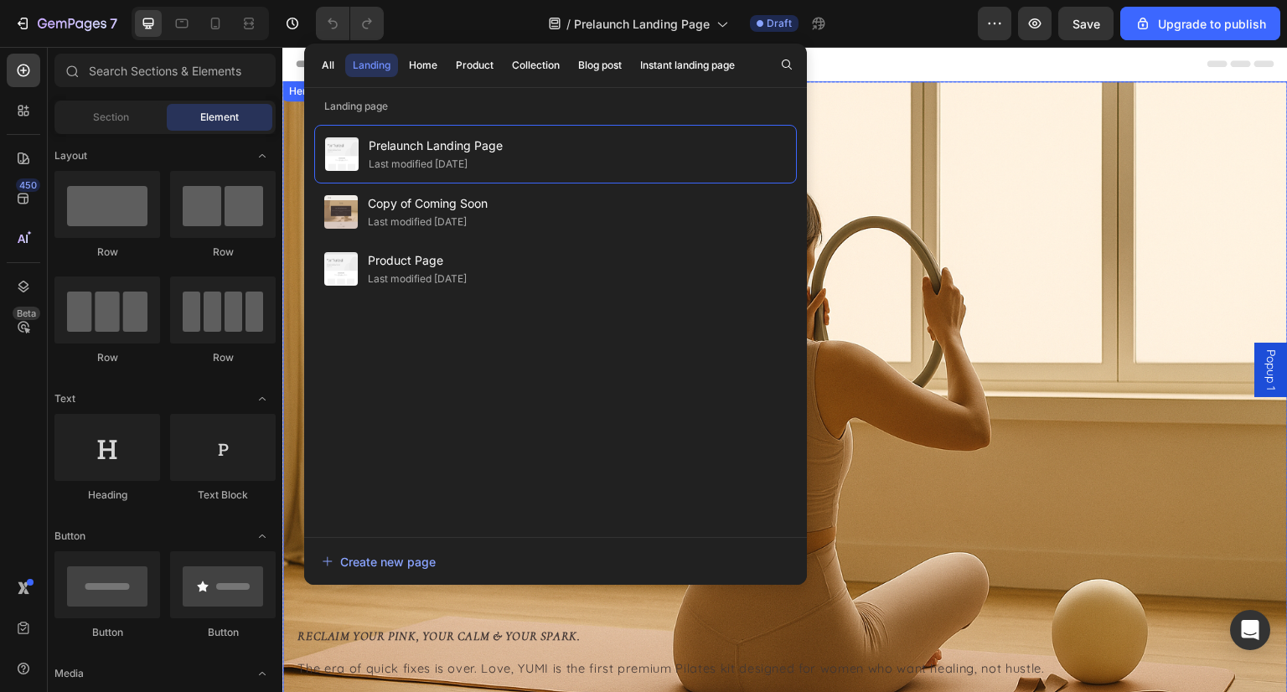
click at [888, 176] on div "Overlay" at bounding box center [785, 416] width 1006 height 670
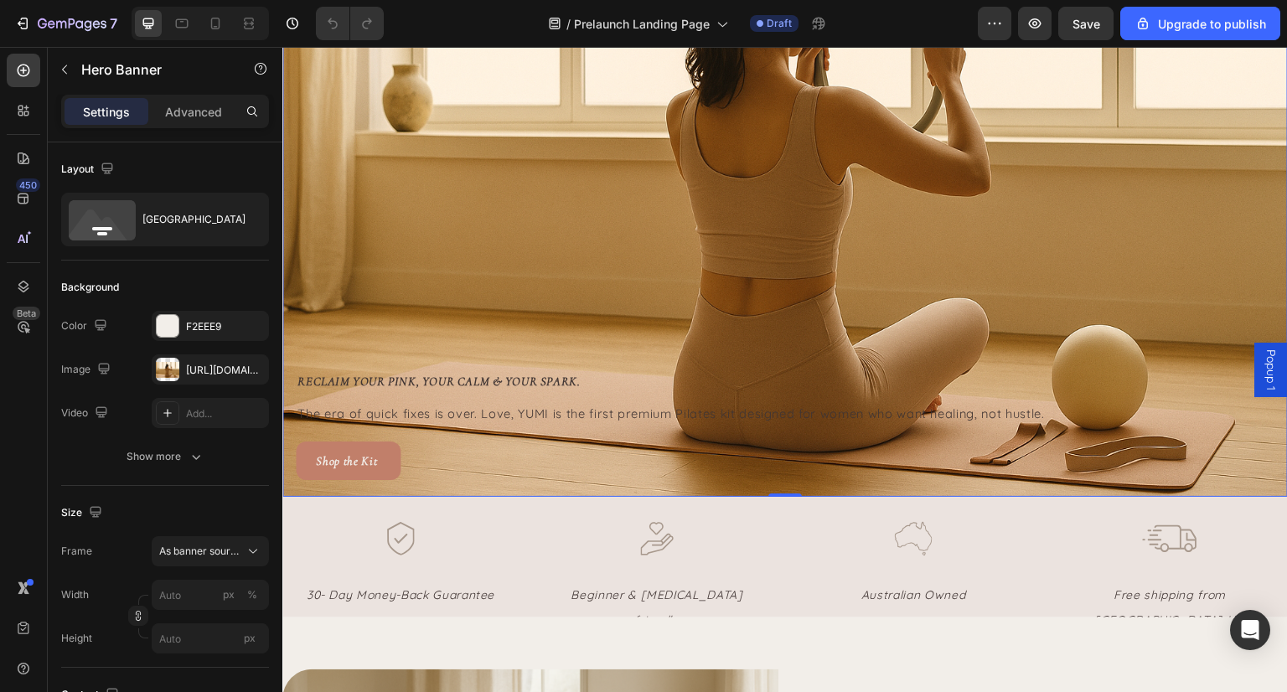
scroll to position [254, 0]
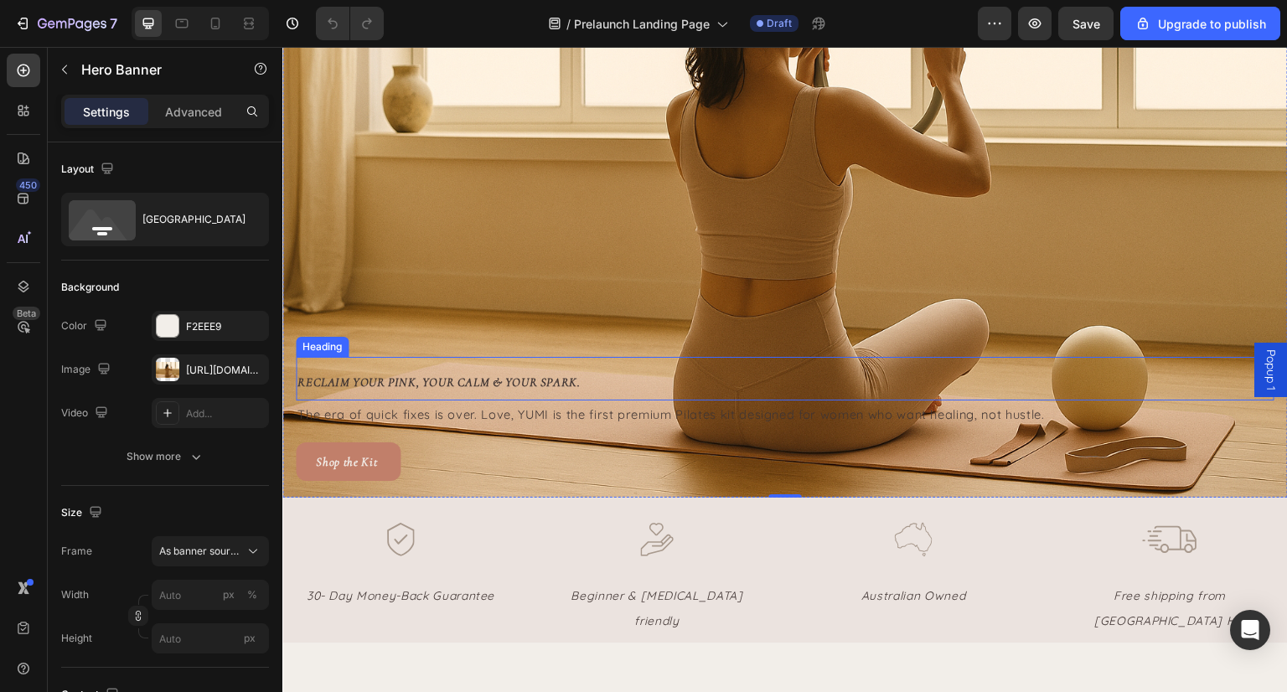
click at [458, 382] on h2 "reclaim your pink, your calm & YOUR Spark." at bounding box center [785, 379] width 979 height 44
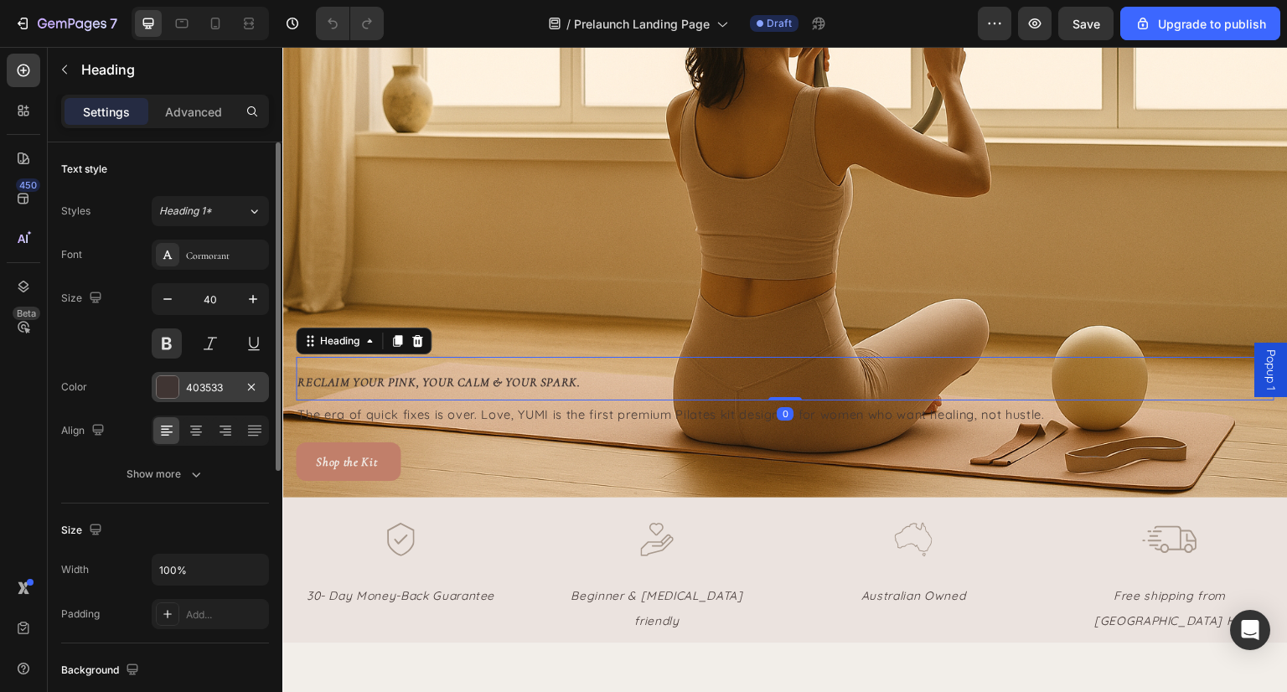
click at [168, 383] on div at bounding box center [168, 387] width 22 height 22
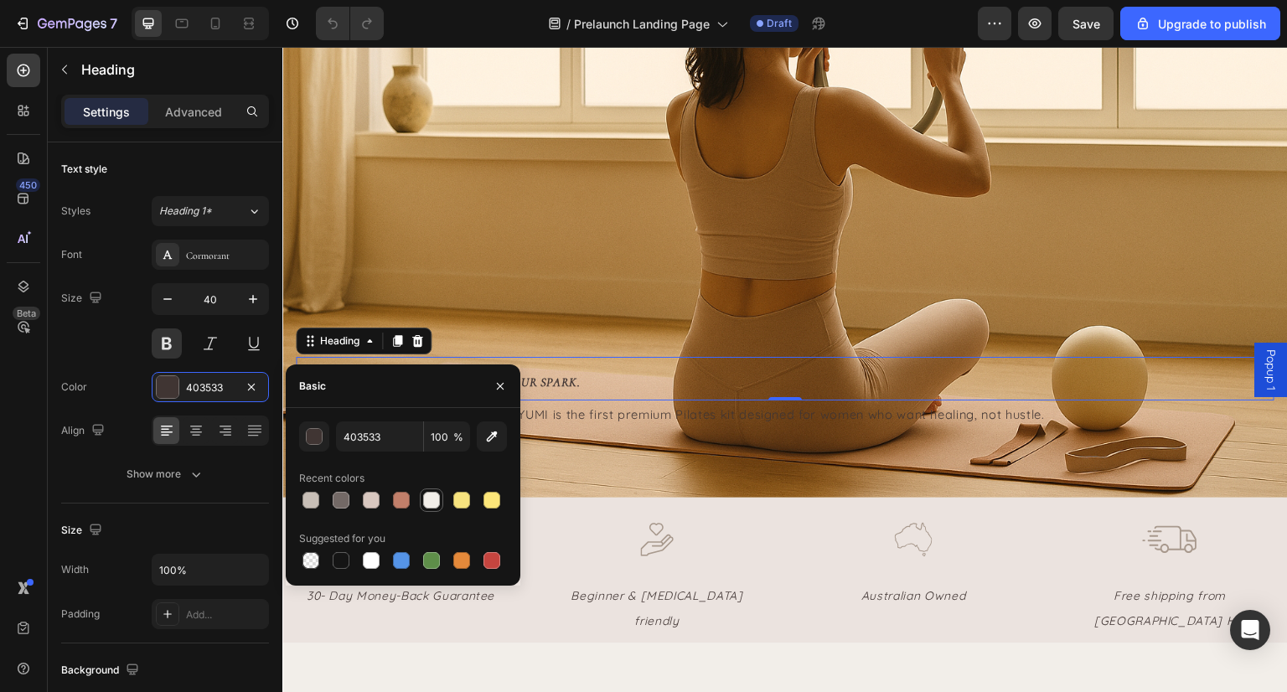
click at [436, 499] on div at bounding box center [431, 500] width 17 height 17
type input "F2EEE9"
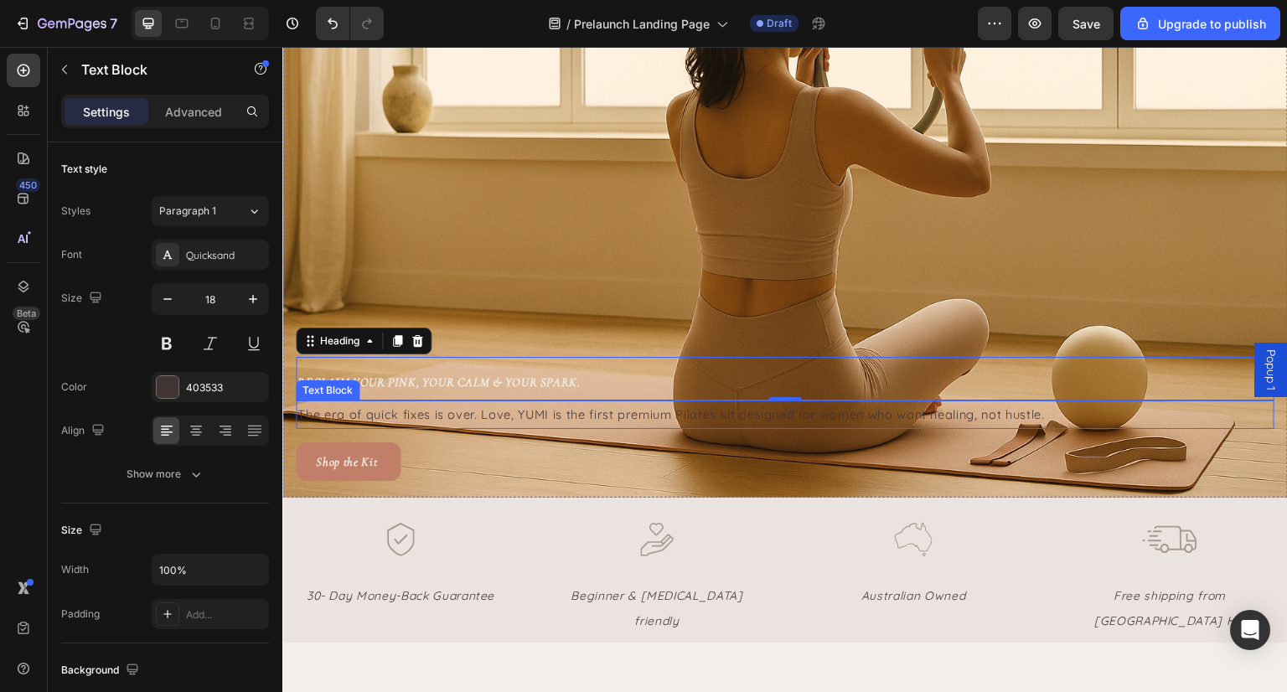
click at [669, 406] on span "The era of quick fixes is over. Love, YUMI is the first premium Pilates kit des…" at bounding box center [672, 414] width 748 height 16
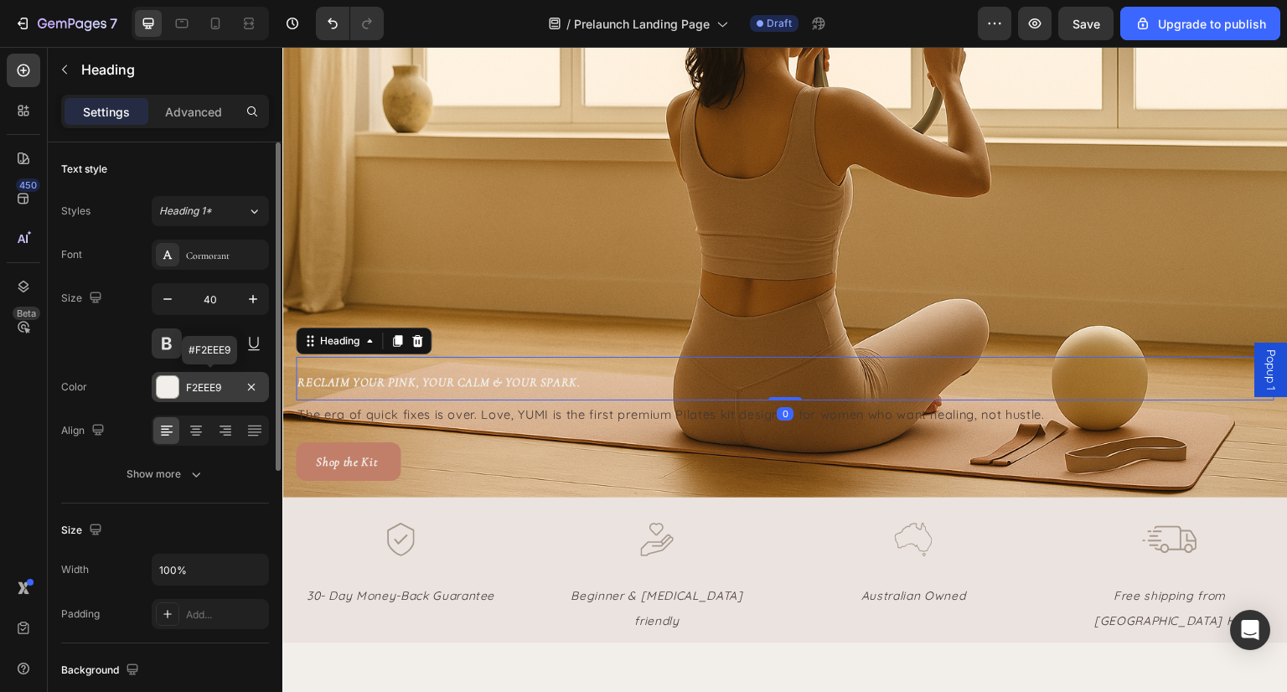
click at [219, 382] on div "F2EEE9" at bounding box center [210, 388] width 49 height 15
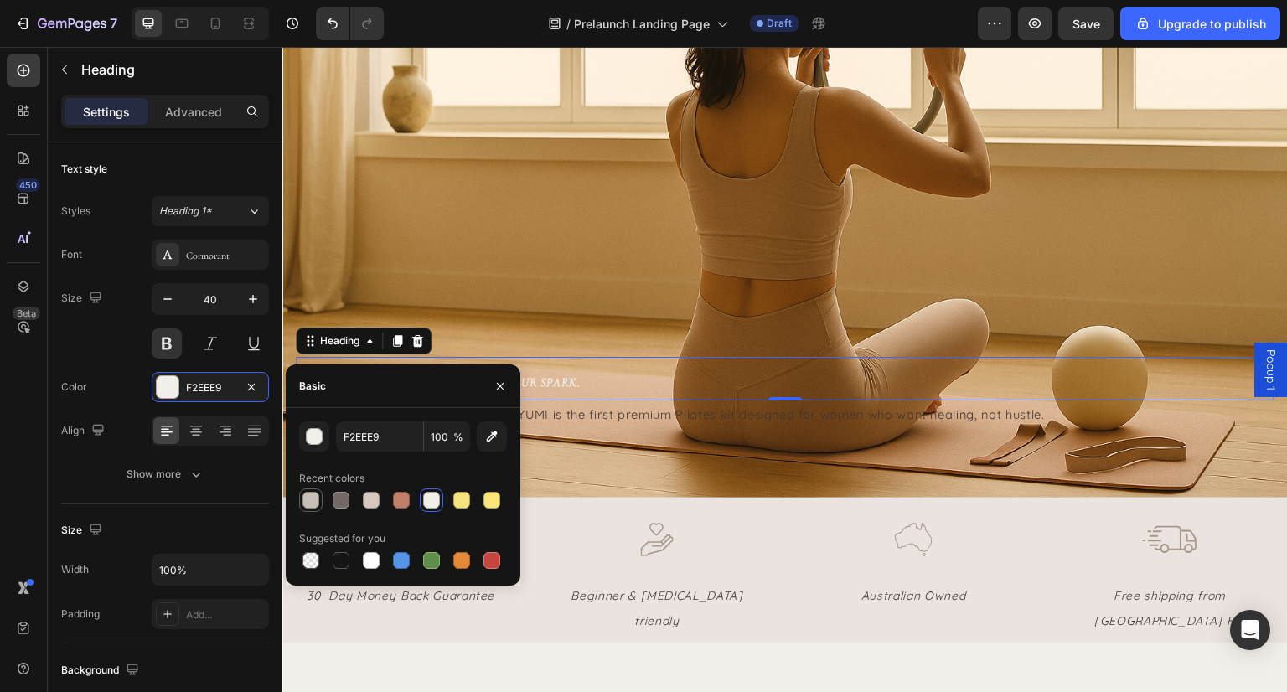
click at [312, 494] on div at bounding box center [311, 500] width 17 height 17
click at [342, 503] on div at bounding box center [341, 500] width 17 height 17
type input "736966"
click at [690, 443] on div "Shop the Kit Button" at bounding box center [785, 462] width 979 height 39
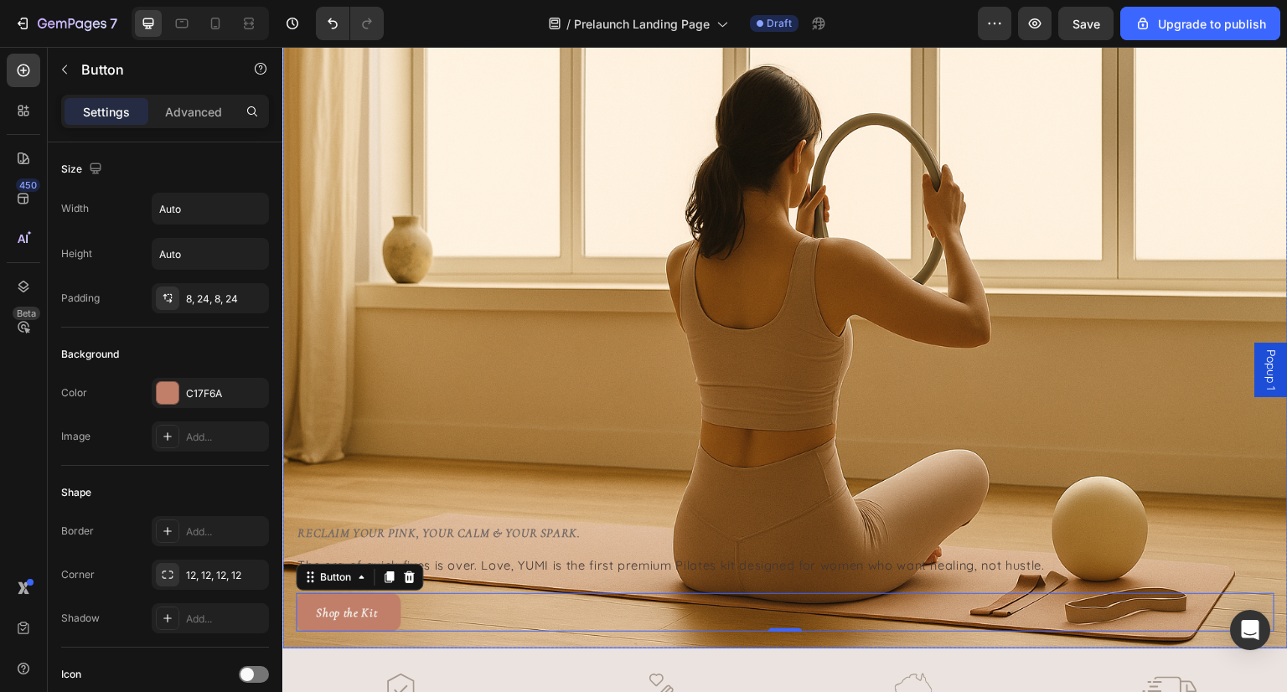
scroll to position [102, 0]
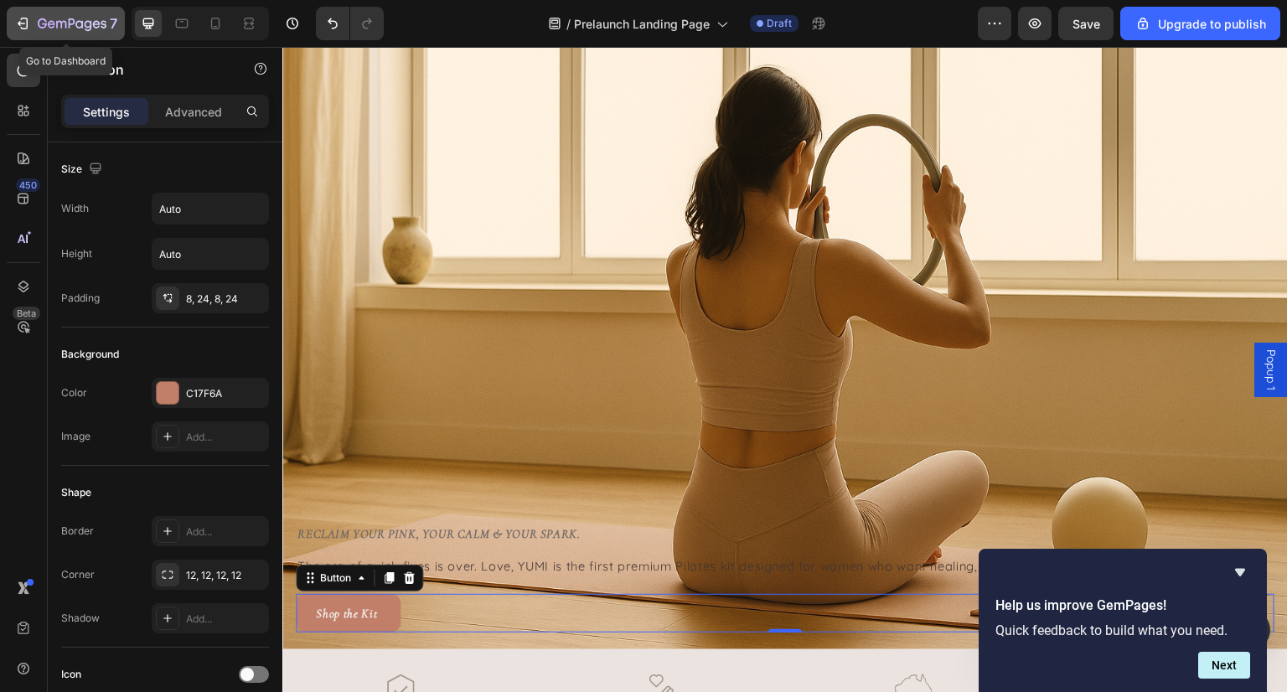
click at [23, 26] on icon "button" at bounding box center [22, 23] width 17 height 17
